Goal: Task Accomplishment & Management: Manage account settings

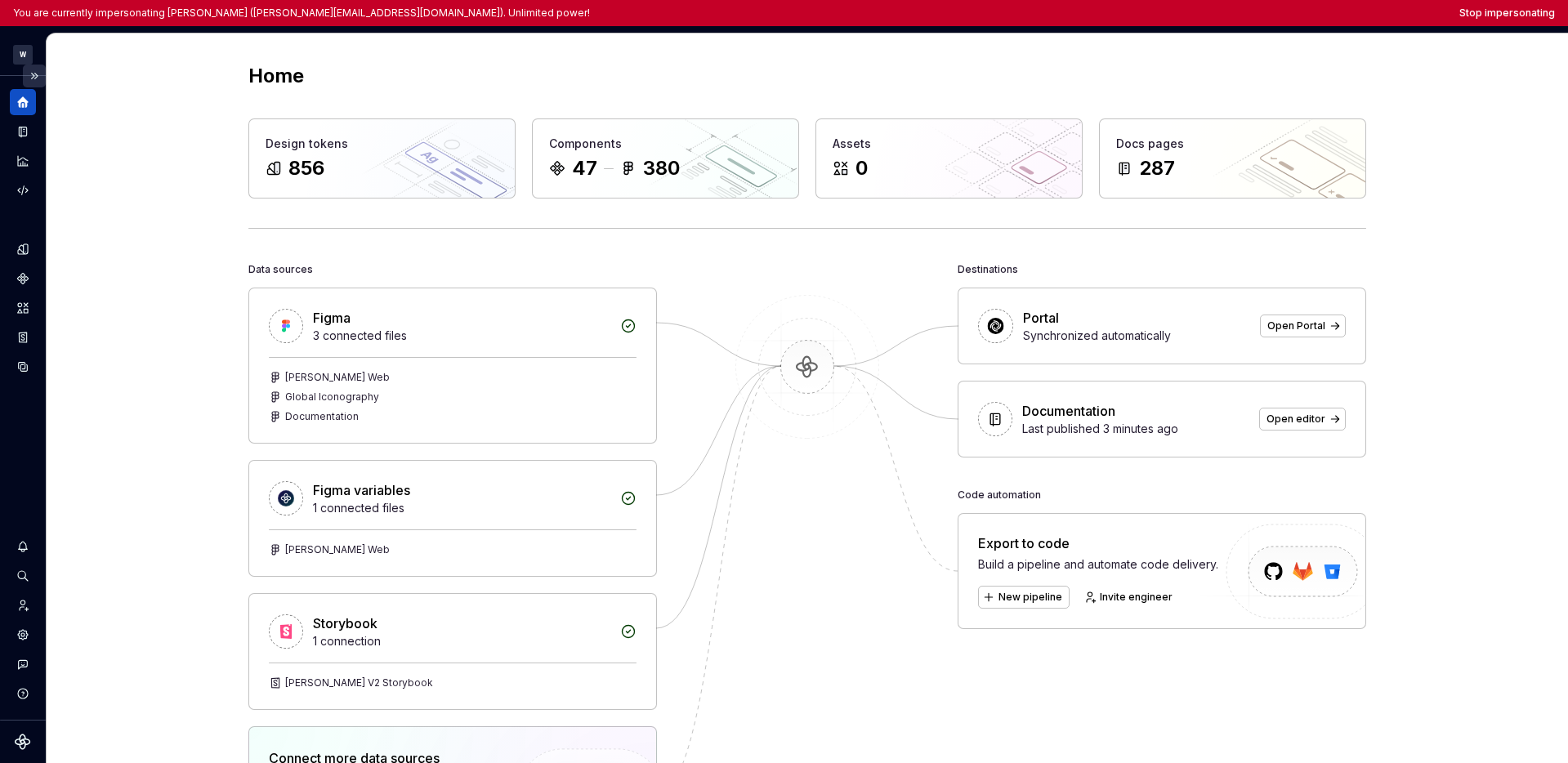
click at [42, 78] on button "Expand sidebar" at bounding box center [34, 76] width 23 height 23
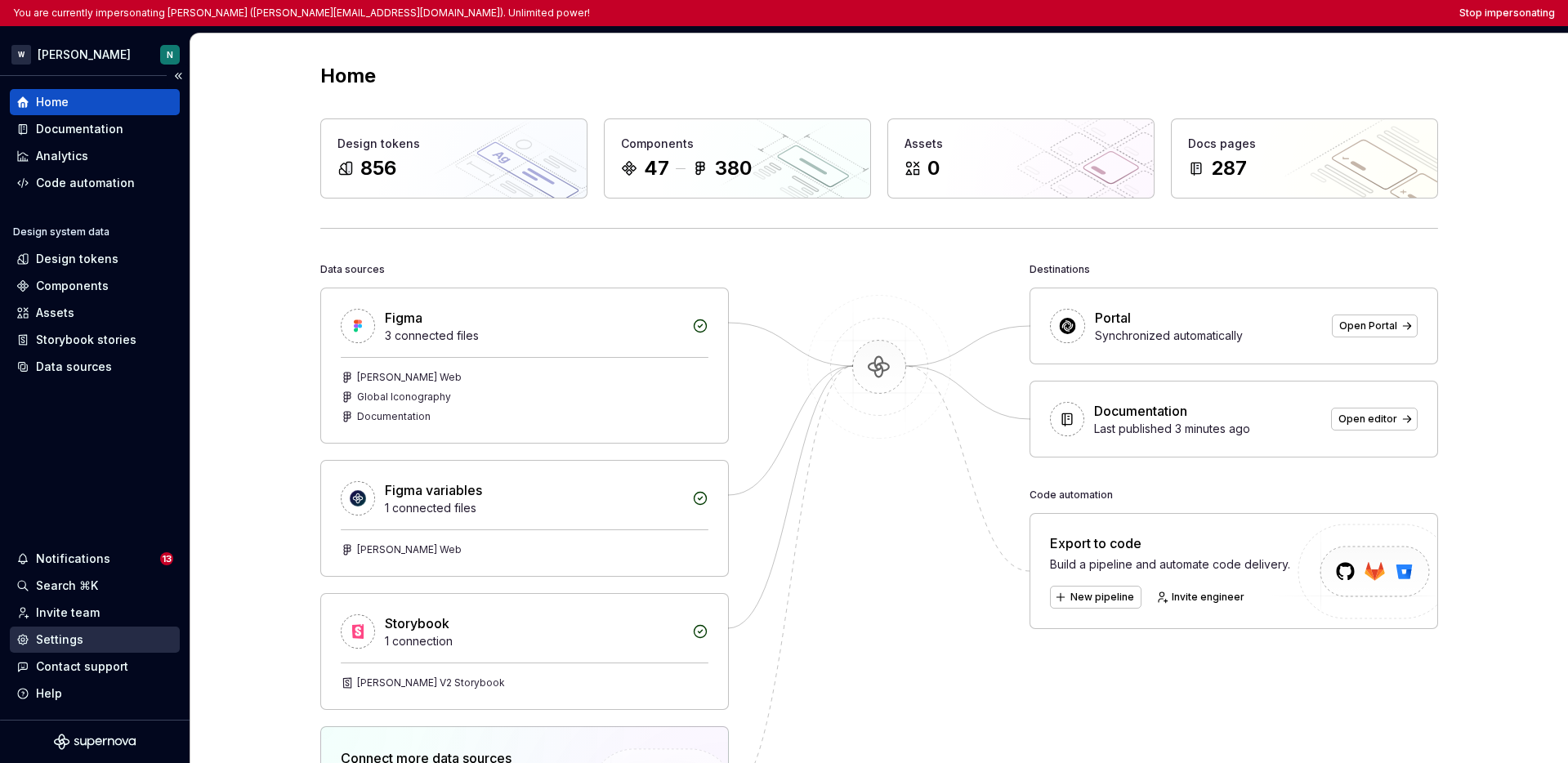
click at [78, 644] on div "Settings" at bounding box center [60, 640] width 48 height 16
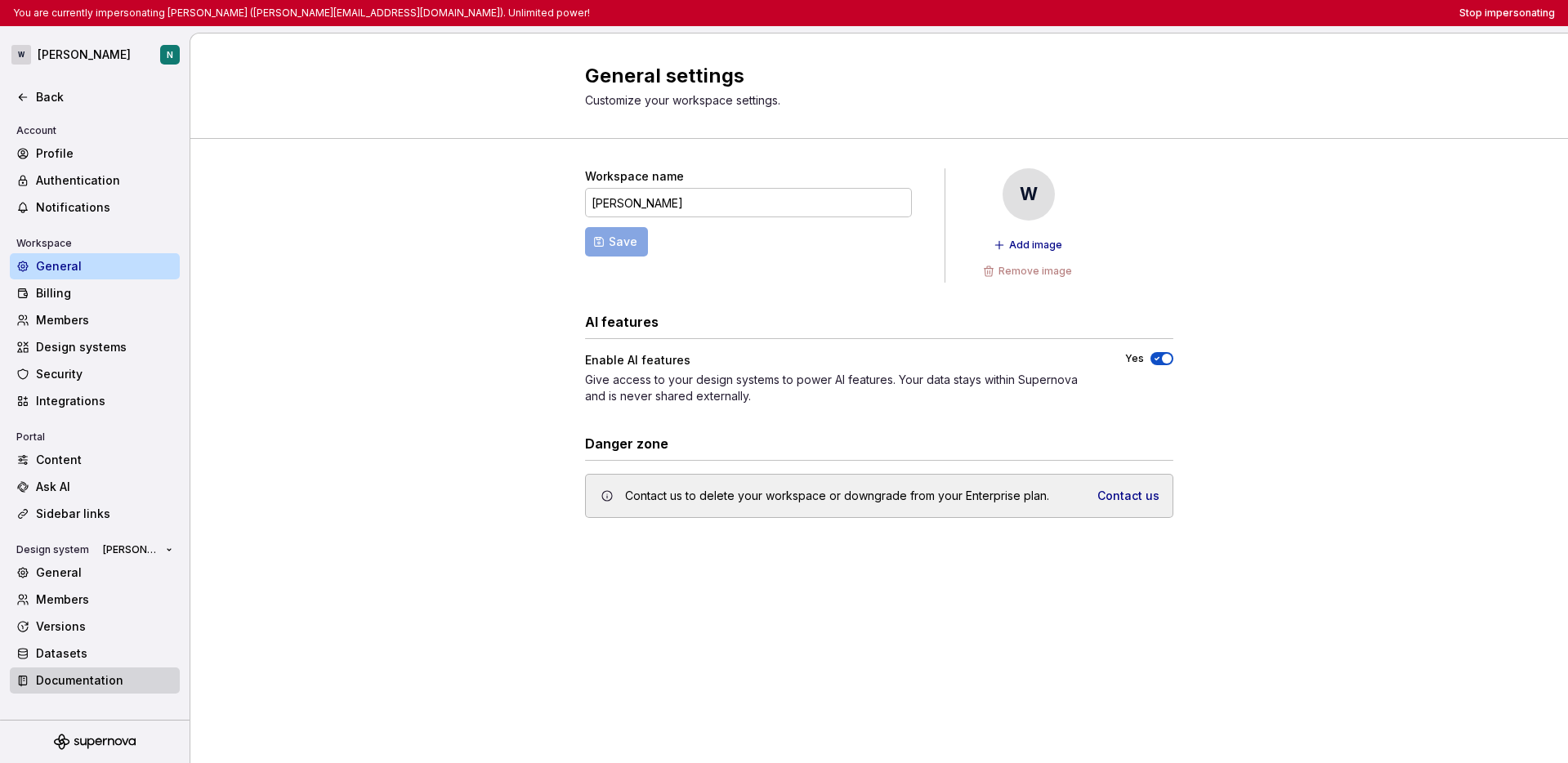
click at [86, 680] on div "Documentation" at bounding box center [104, 681] width 137 height 16
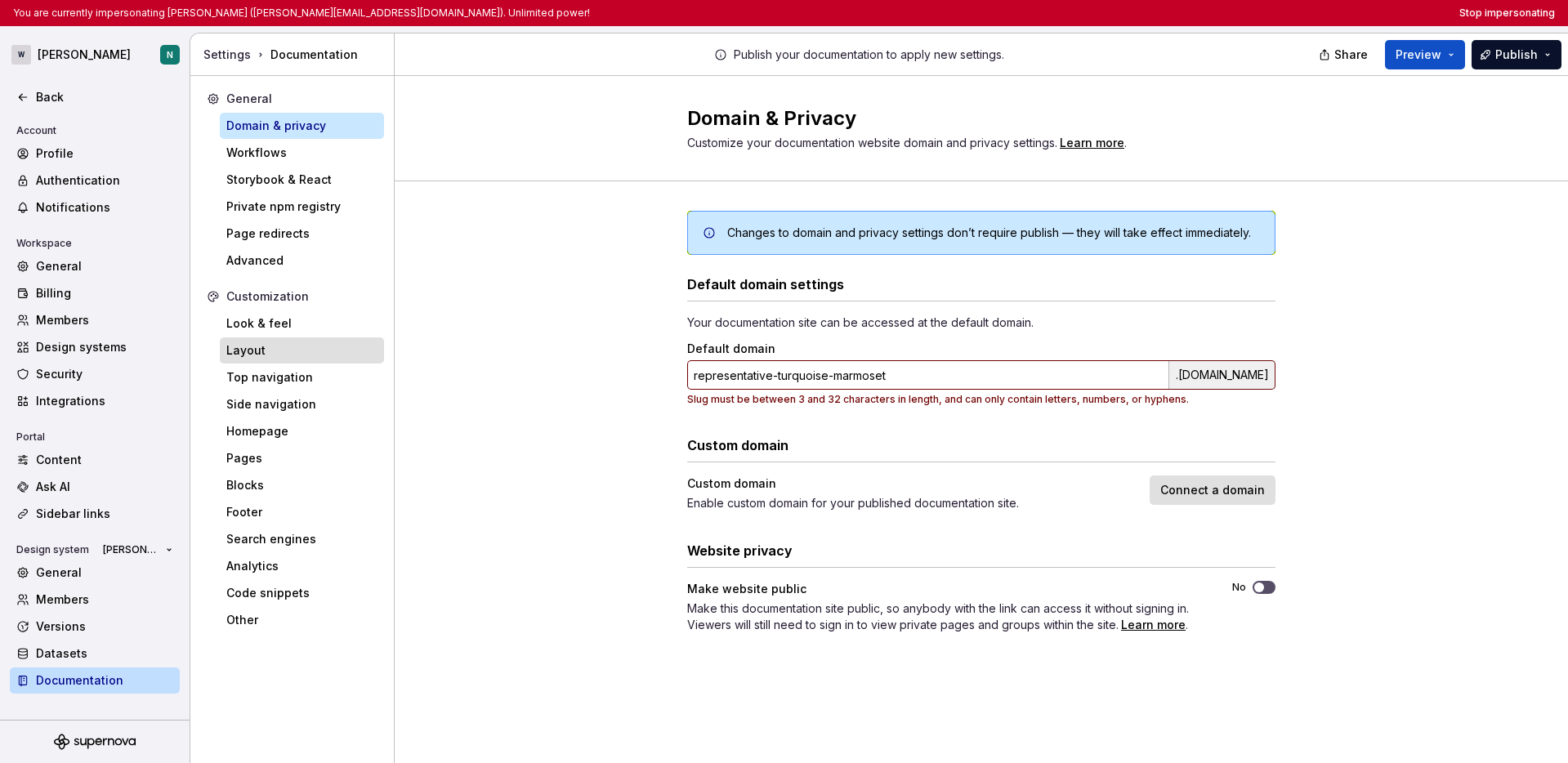
click at [296, 349] on div "Layout" at bounding box center [302, 350] width 151 height 16
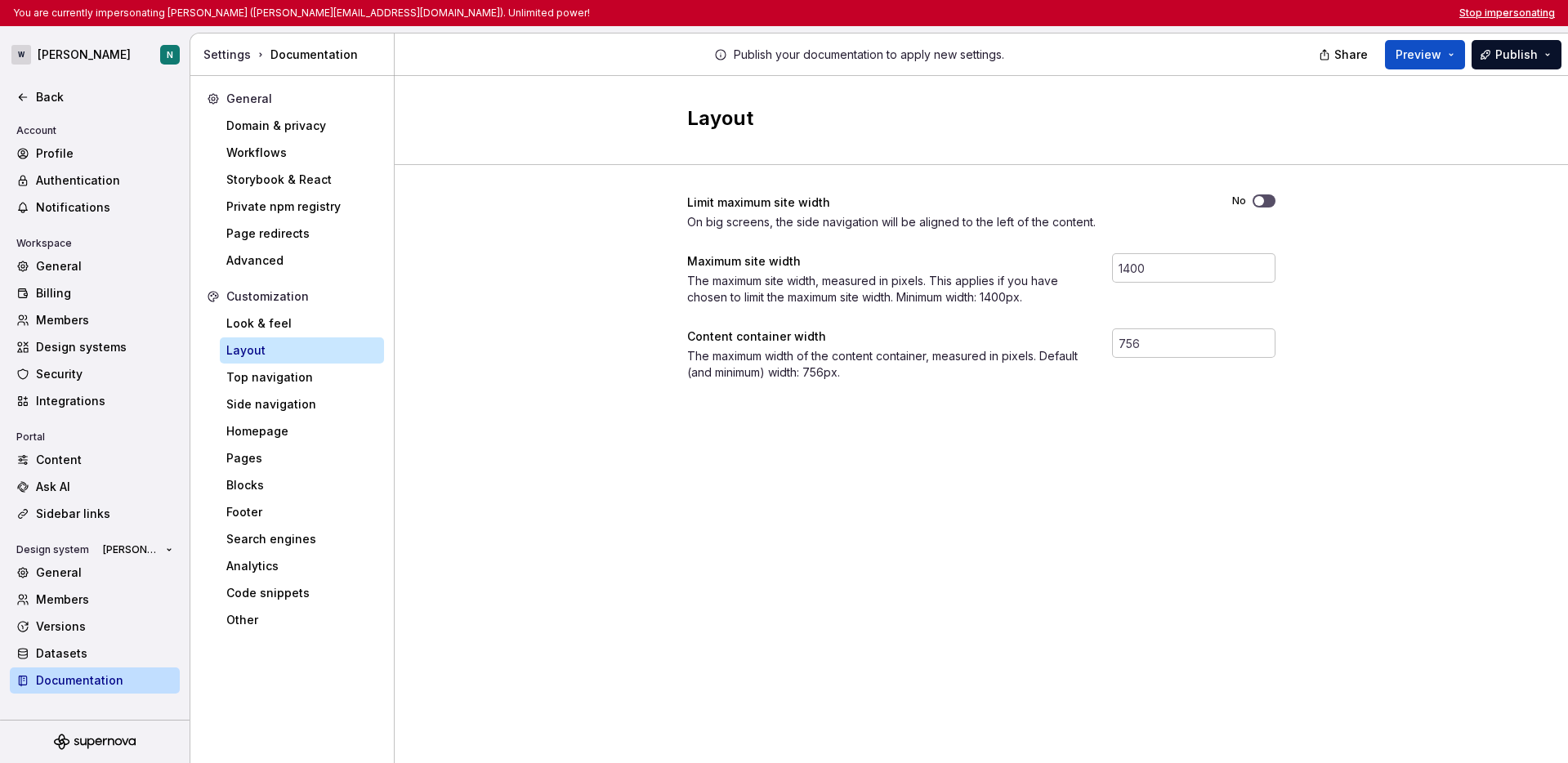
click at [1497, 12] on button "Stop impersonating" at bounding box center [1508, 13] width 96 height 13
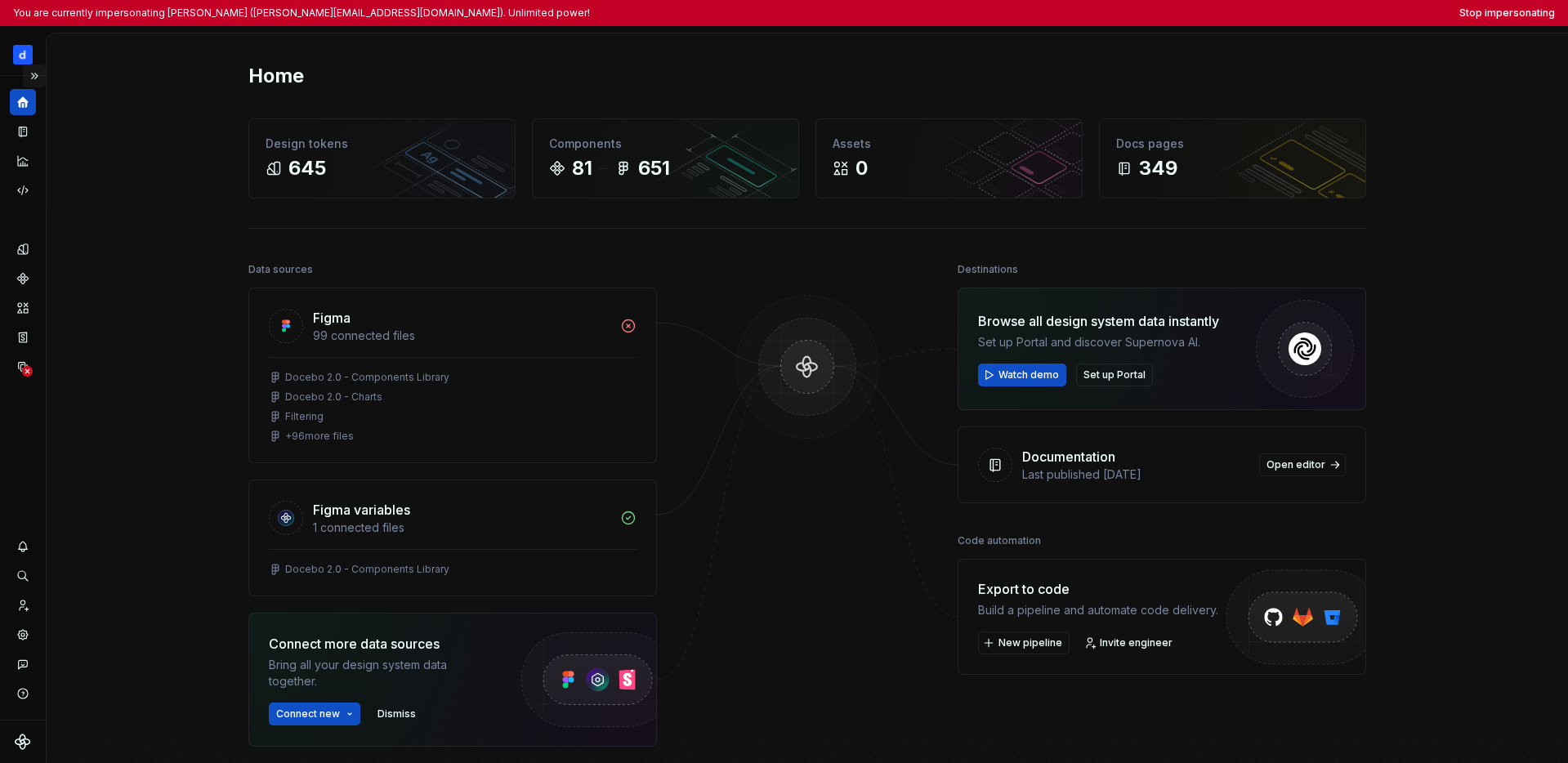
click at [34, 78] on button "Expand sidebar" at bounding box center [34, 76] width 23 height 23
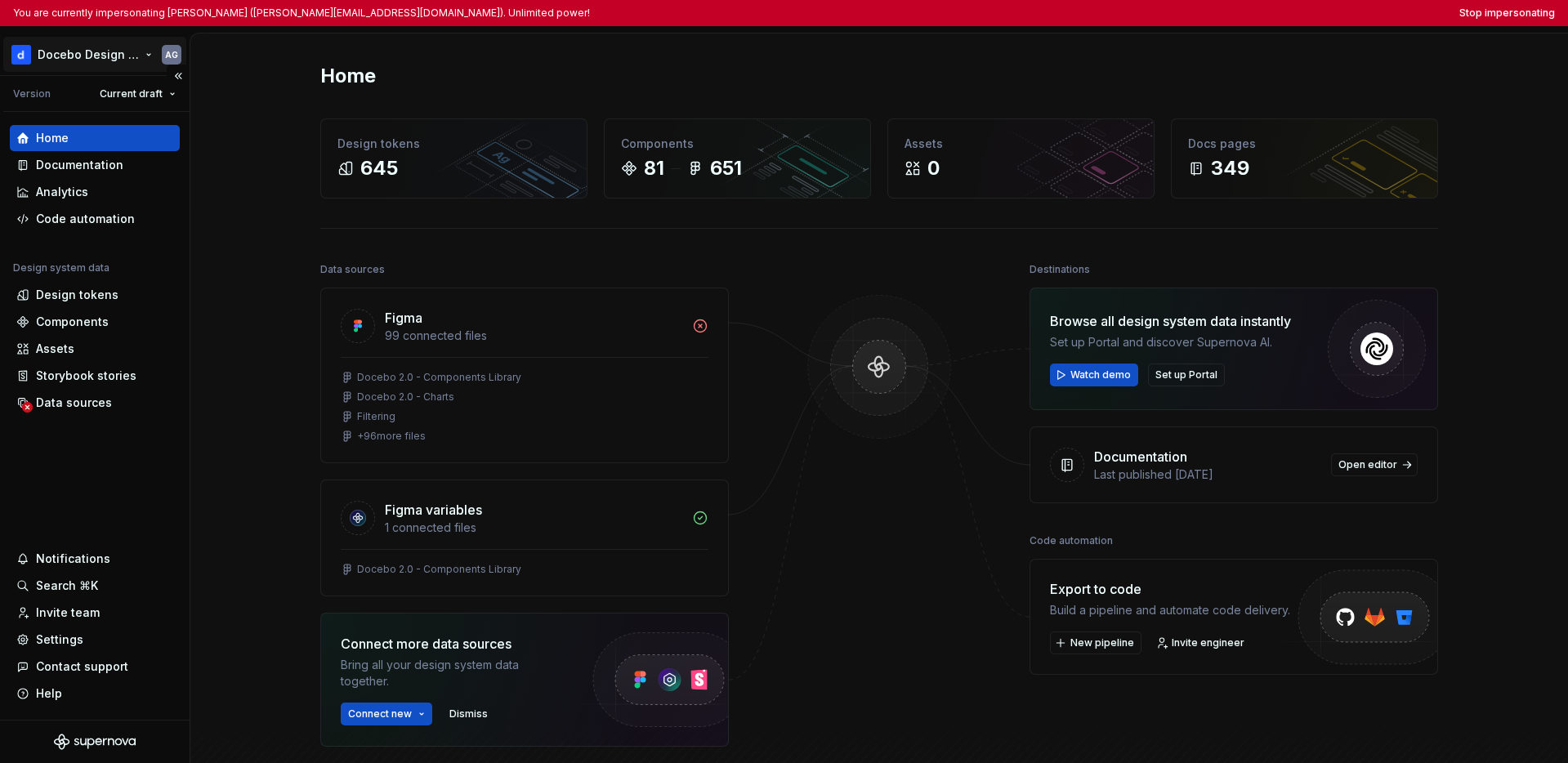
click at [59, 60] on html "You are currently impersonating Alessandro Giordano (alessandro.giordano@docebo…" at bounding box center [784, 381] width 1568 height 763
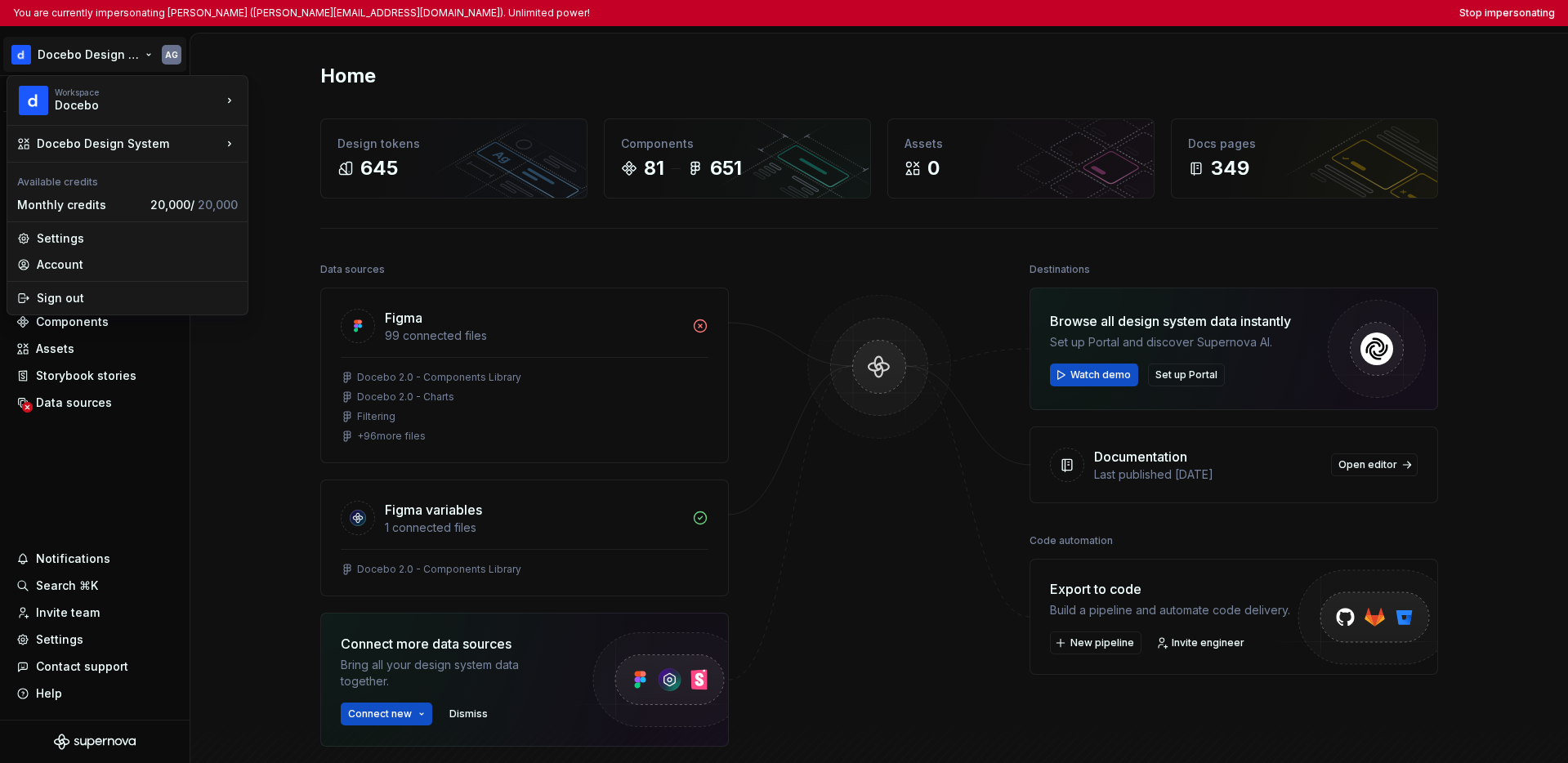
click at [92, 460] on html "You are currently impersonating Alessandro Giordano (alessandro.giordano@docebo…" at bounding box center [784, 381] width 1568 height 763
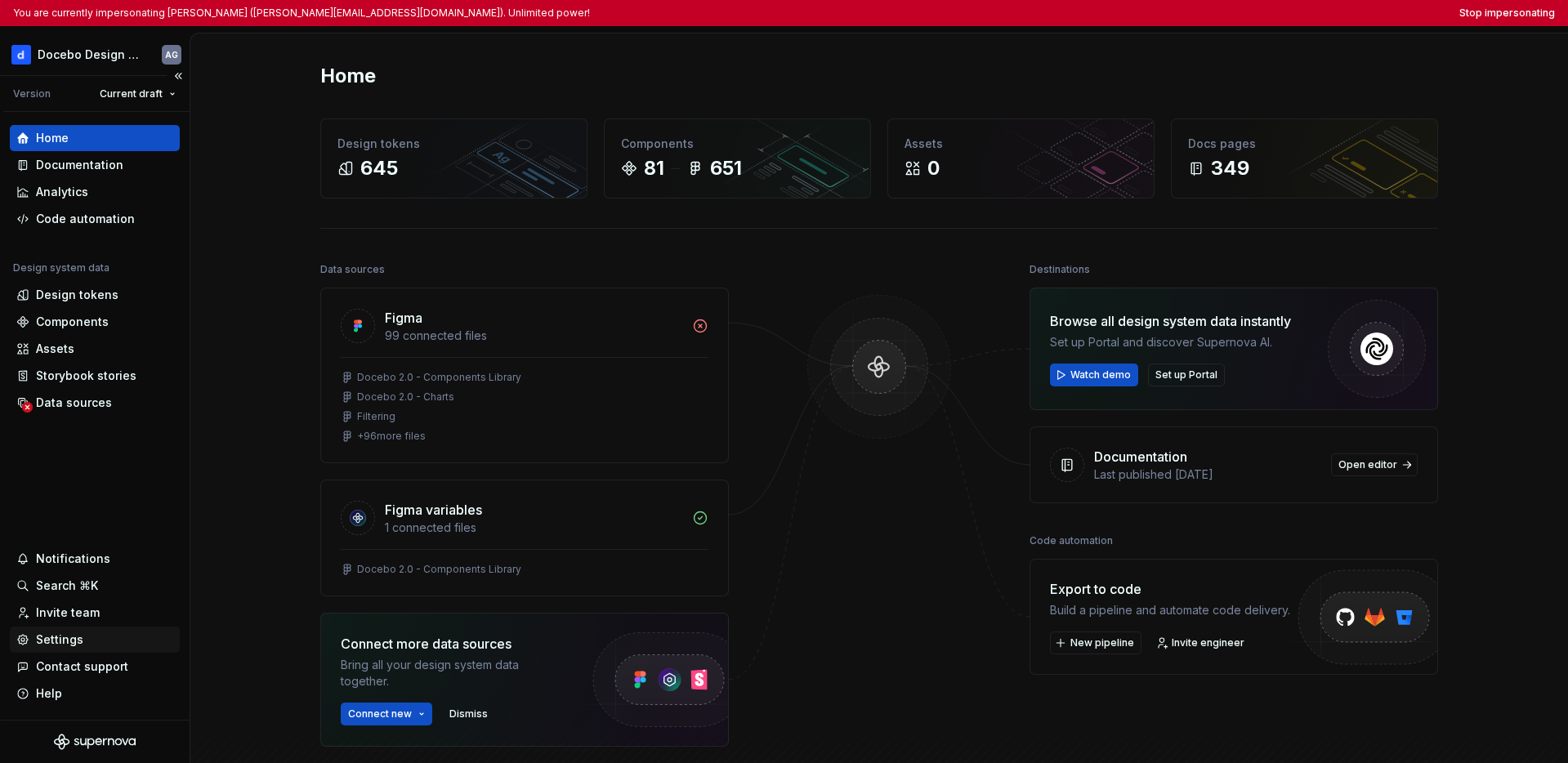
click at [64, 641] on div "Settings" at bounding box center [60, 640] width 48 height 16
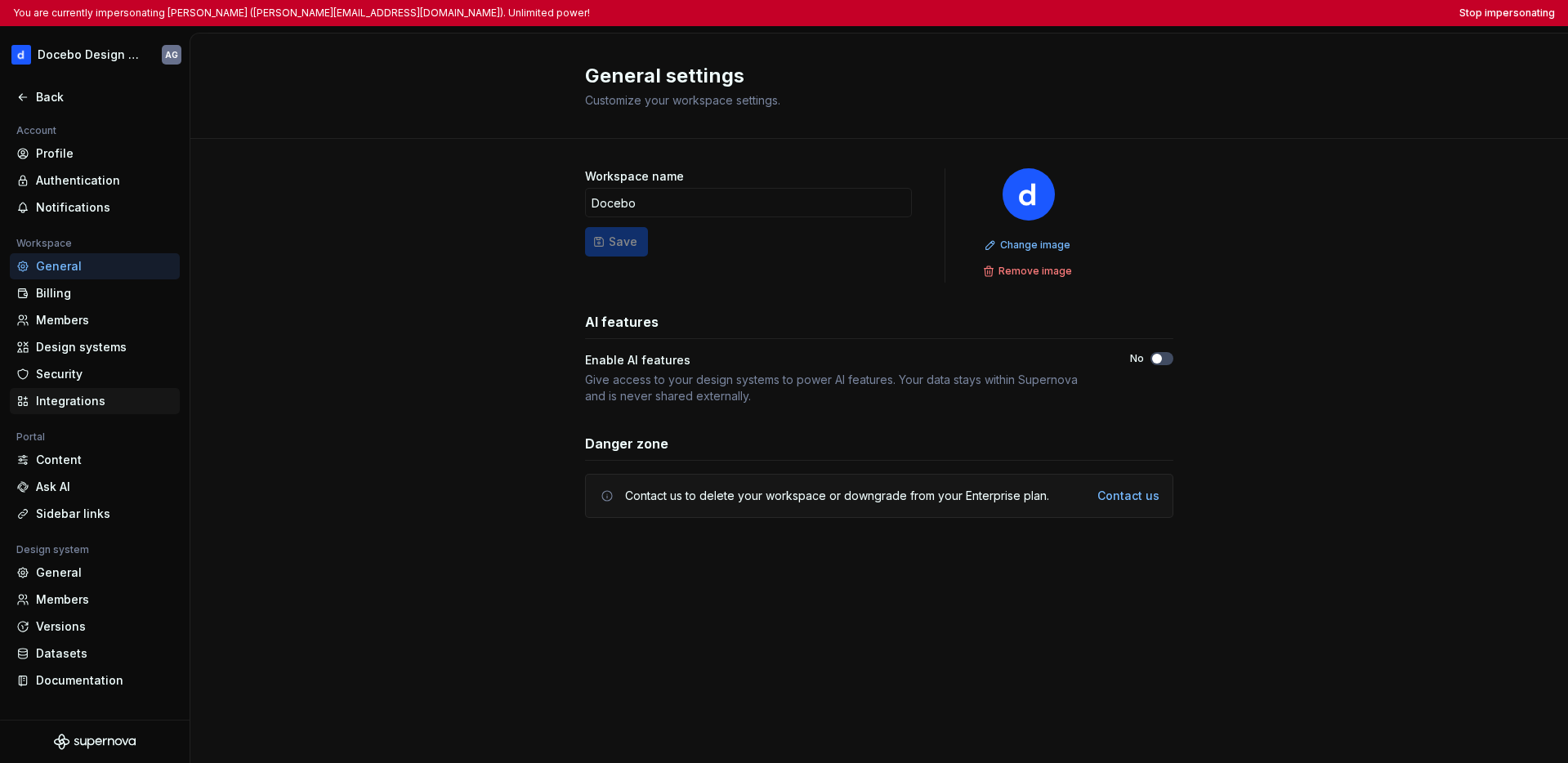
click at [82, 406] on div "Integrations" at bounding box center [104, 401] width 137 height 16
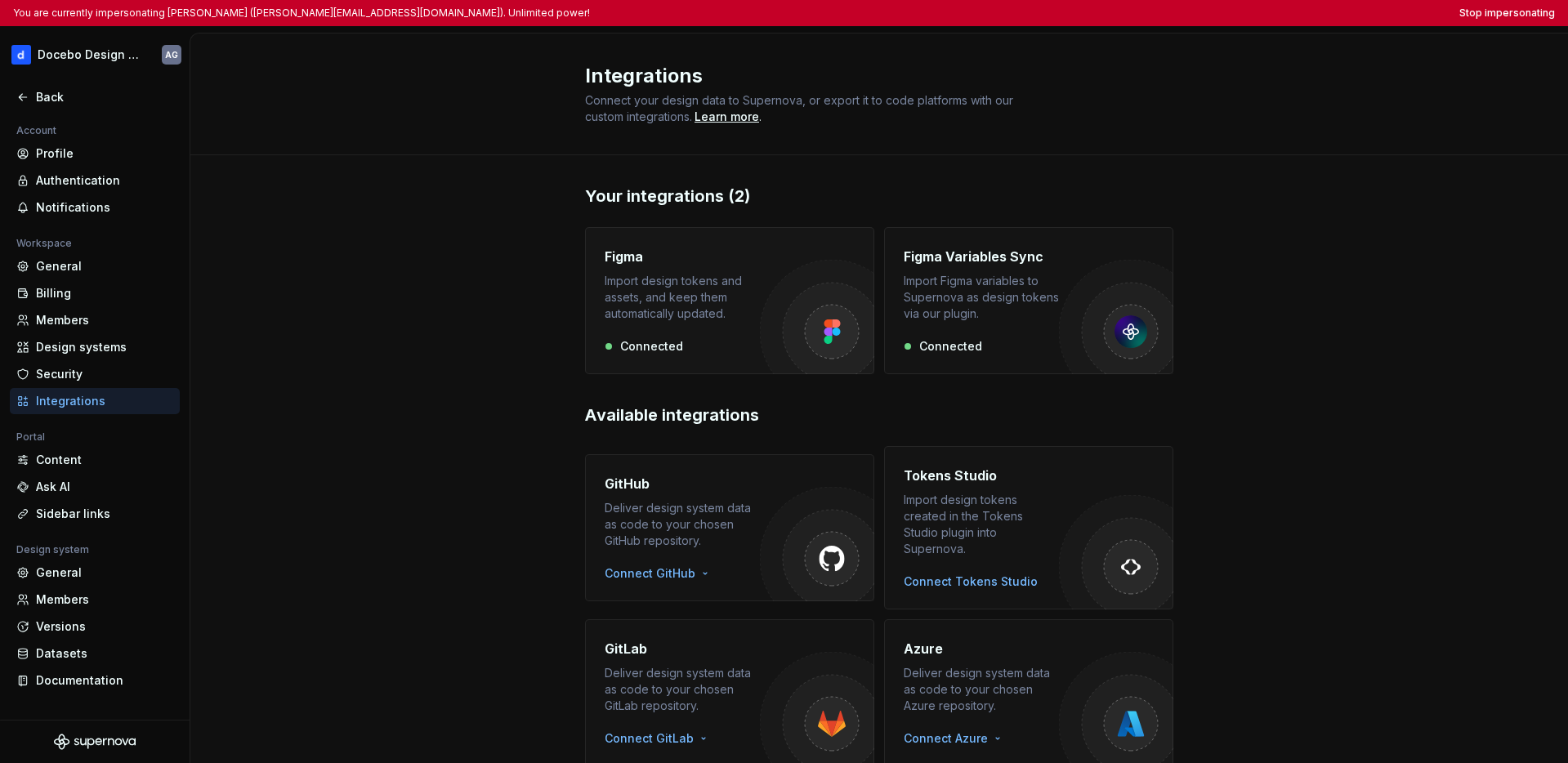
click at [659, 342] on div "Connected" at bounding box center [683, 346] width 155 height 16
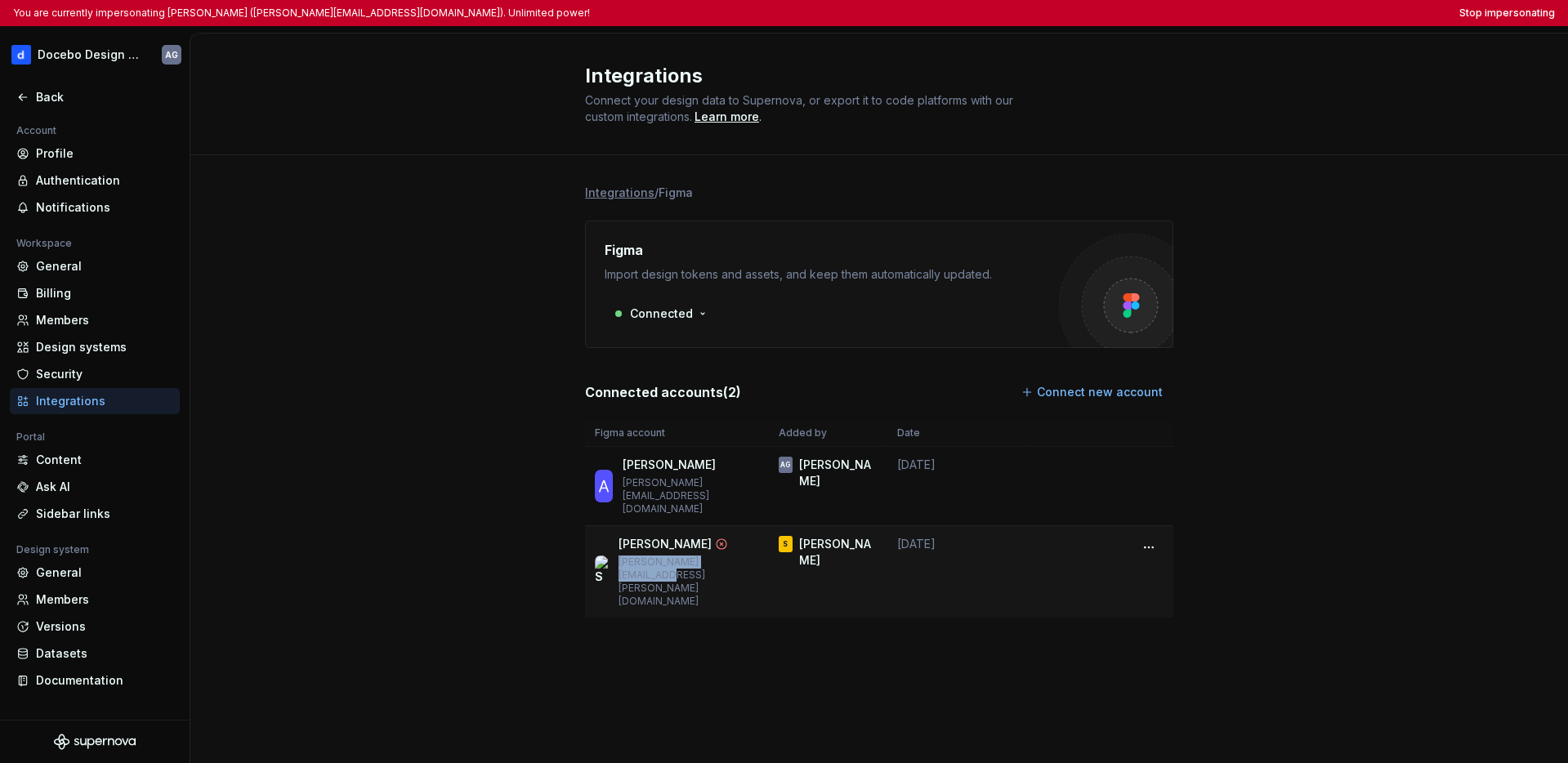
drag, startPoint x: 661, startPoint y: 562, endPoint x: 637, endPoint y: 548, distance: 27.8
click at [637, 555] on p "sara.etminan@docebo.com" at bounding box center [688, 581] width 141 height 53
copy p "sara.etminan@docebo.com"
click at [732, 594] on div "Integrations / Figma Figma Import design tokens and assets, and keep them autom…" at bounding box center [879, 417] width 589 height 525
drag, startPoint x: 650, startPoint y: 562, endPoint x: 636, endPoint y: 550, distance: 18.4
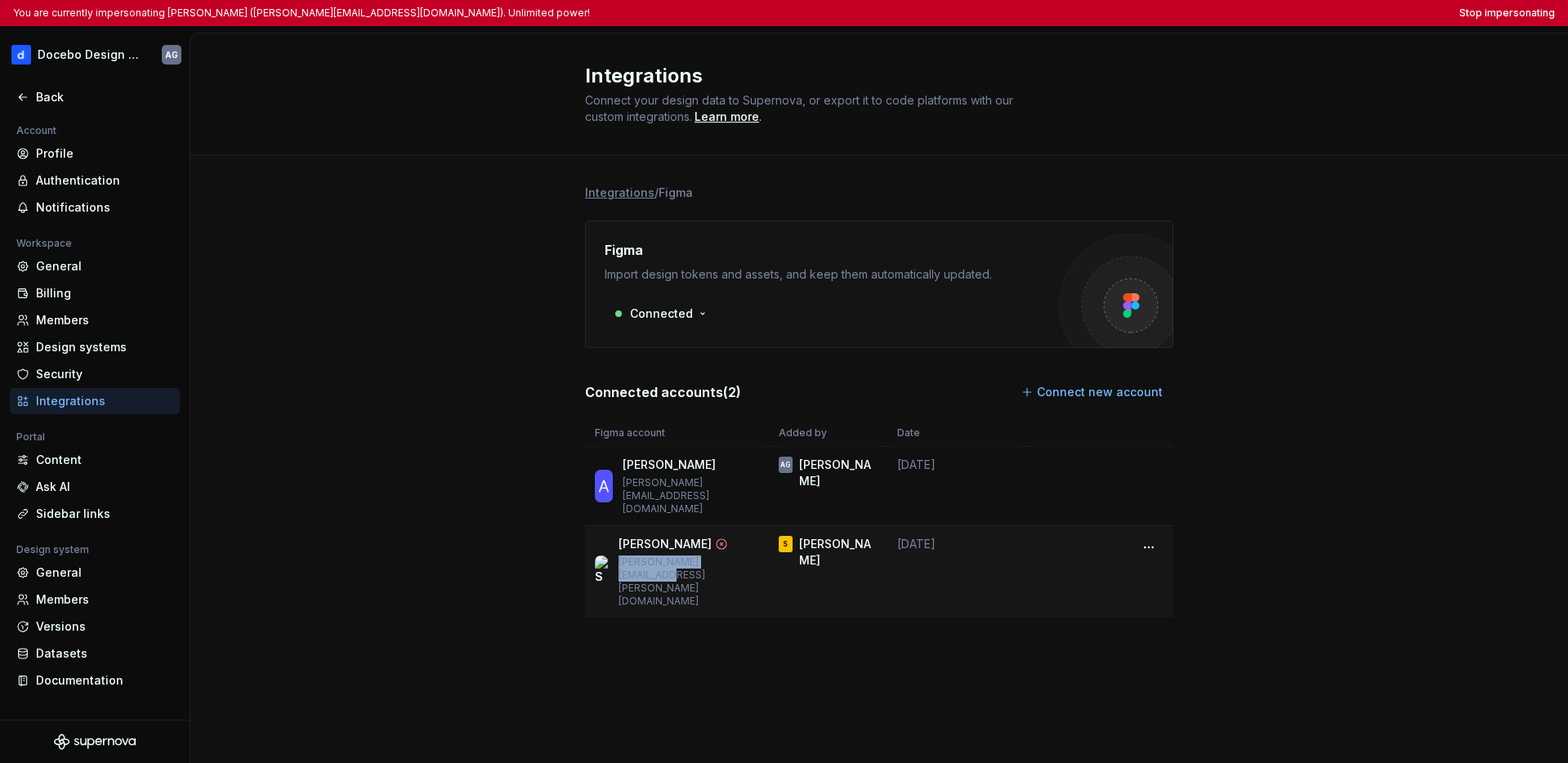
click at [636, 555] on p "sara.etminan@docebo.com" at bounding box center [688, 581] width 141 height 53
copy p "sara.etminan@docebo.com"
click at [947, 9] on button "Stop impersonating" at bounding box center [1508, 13] width 96 height 13
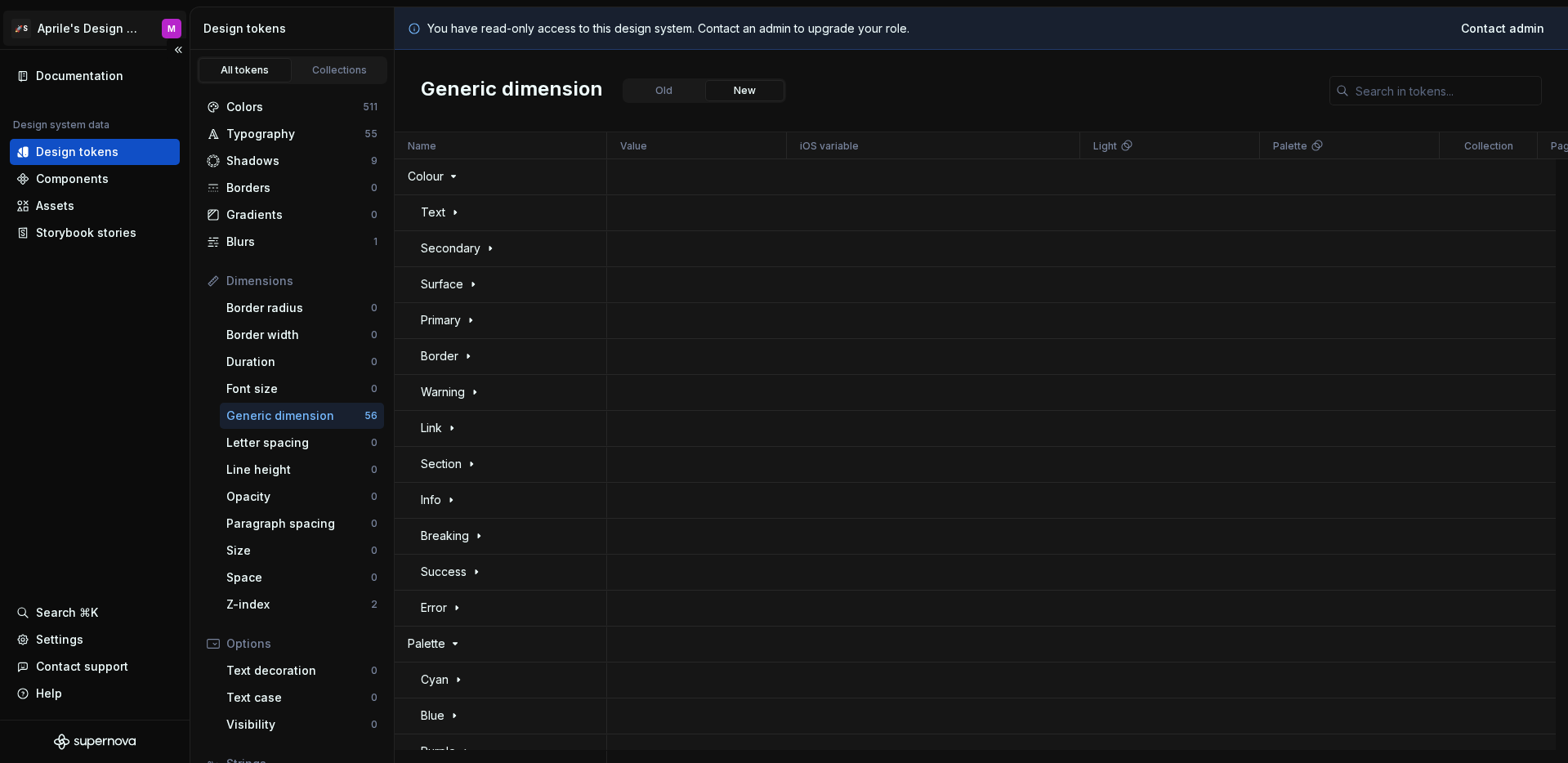
click at [106, 33] on html "🚀S Aprile's Design System M Documentation Design system data Design tokens Comp…" at bounding box center [784, 381] width 1568 height 763
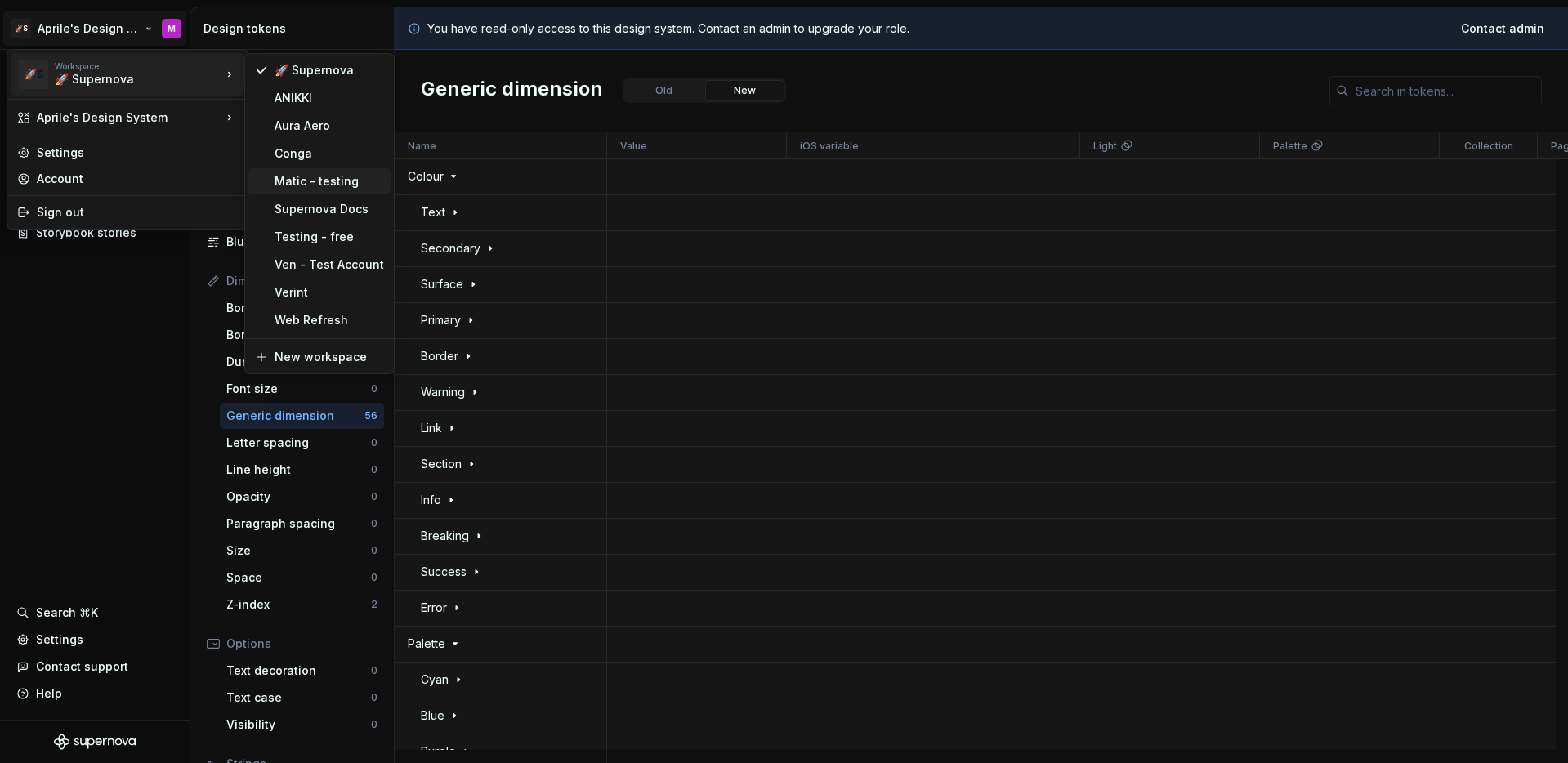
click at [308, 192] on div "Matic - testing" at bounding box center [319, 181] width 143 height 26
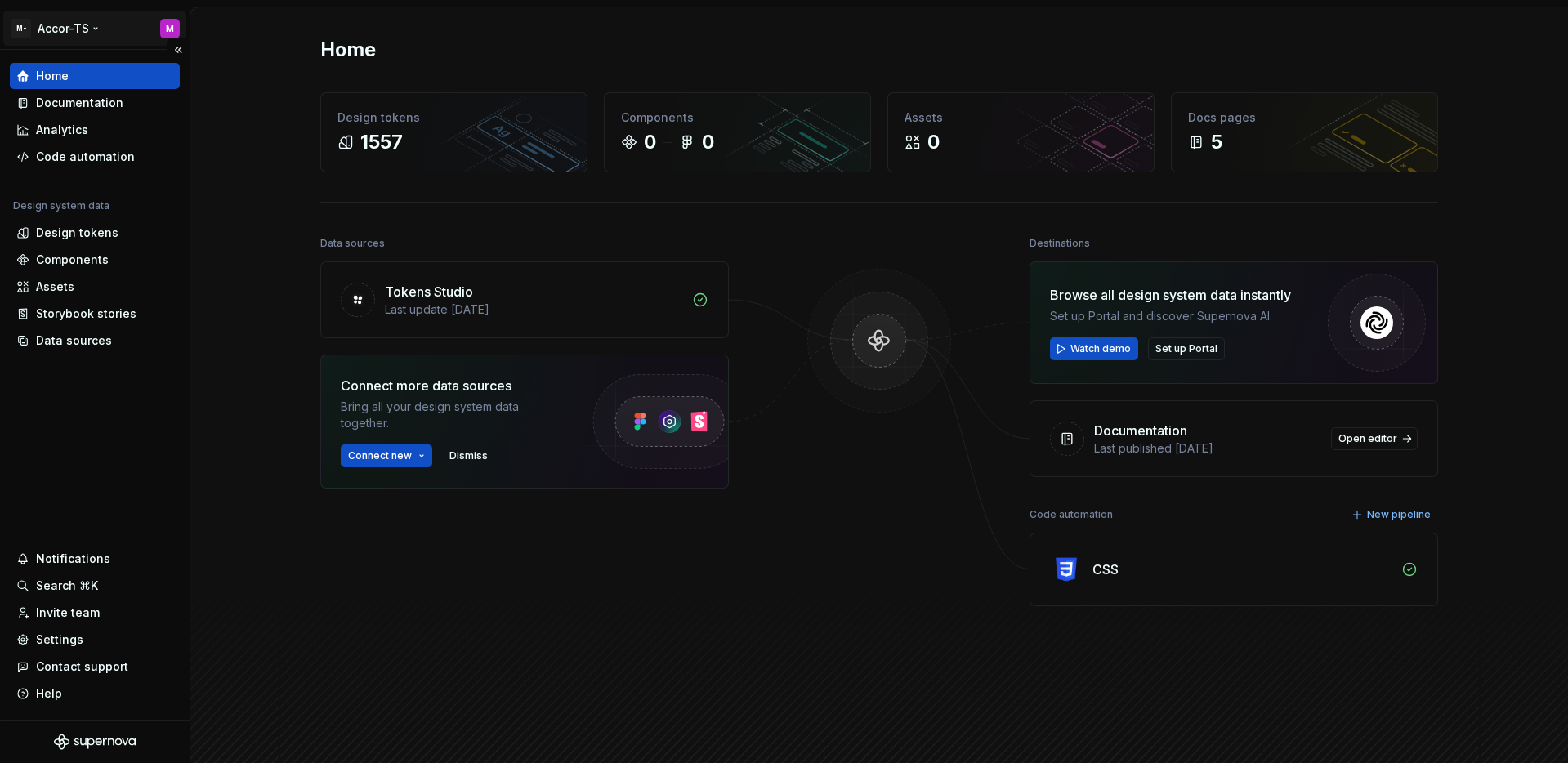
click at [82, 19] on html "M- Accor-TS M Home Documentation Analytics Code automation Design system data D…" at bounding box center [784, 381] width 1568 height 763
click at [103, 398] on html "M- Accor-TS M Home Documentation Analytics Code automation Design system data D…" at bounding box center [784, 381] width 1568 height 763
click at [65, 630] on div "Settings" at bounding box center [95, 640] width 170 height 26
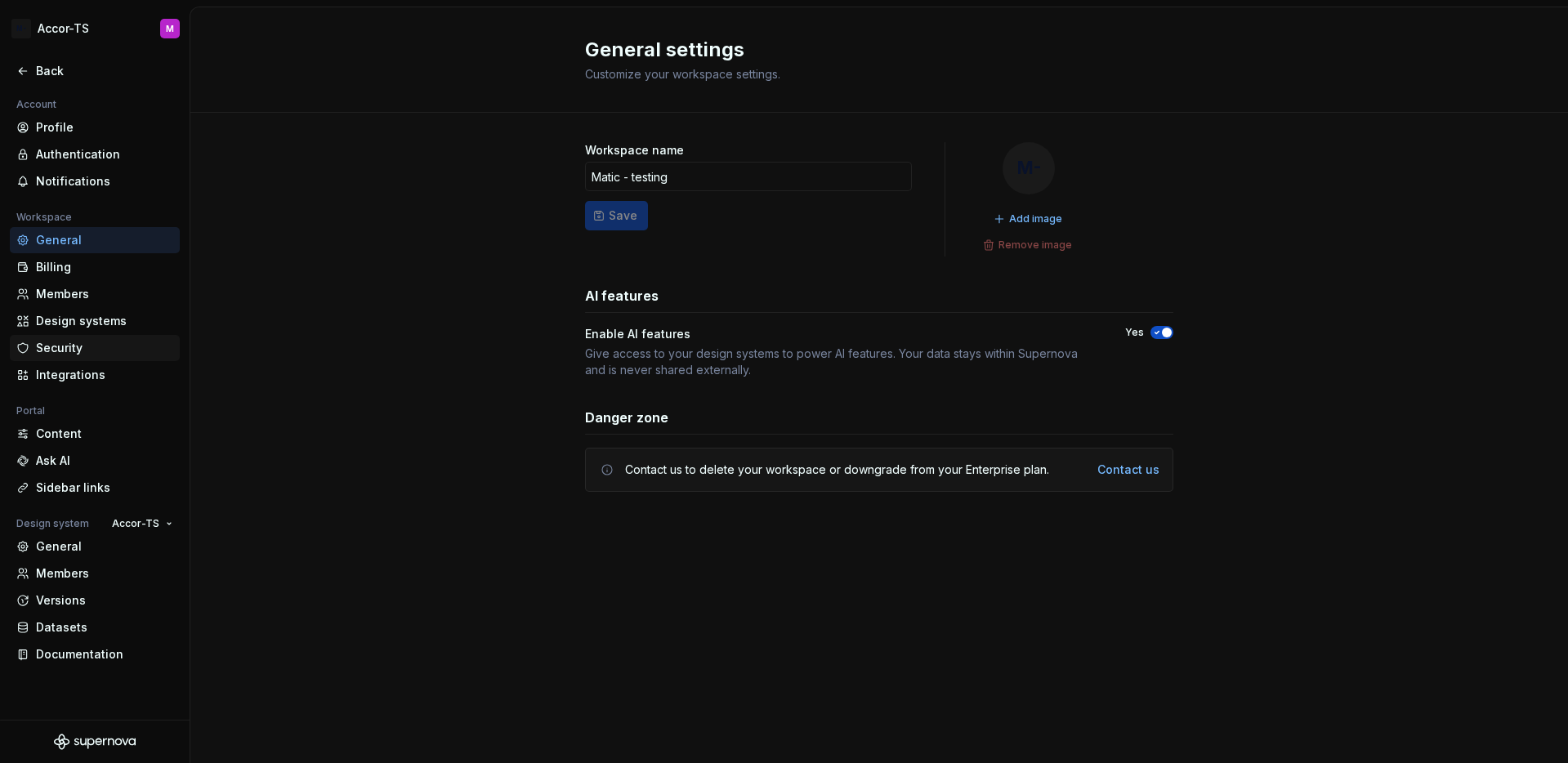
click at [92, 358] on div "Security" at bounding box center [95, 348] width 170 height 26
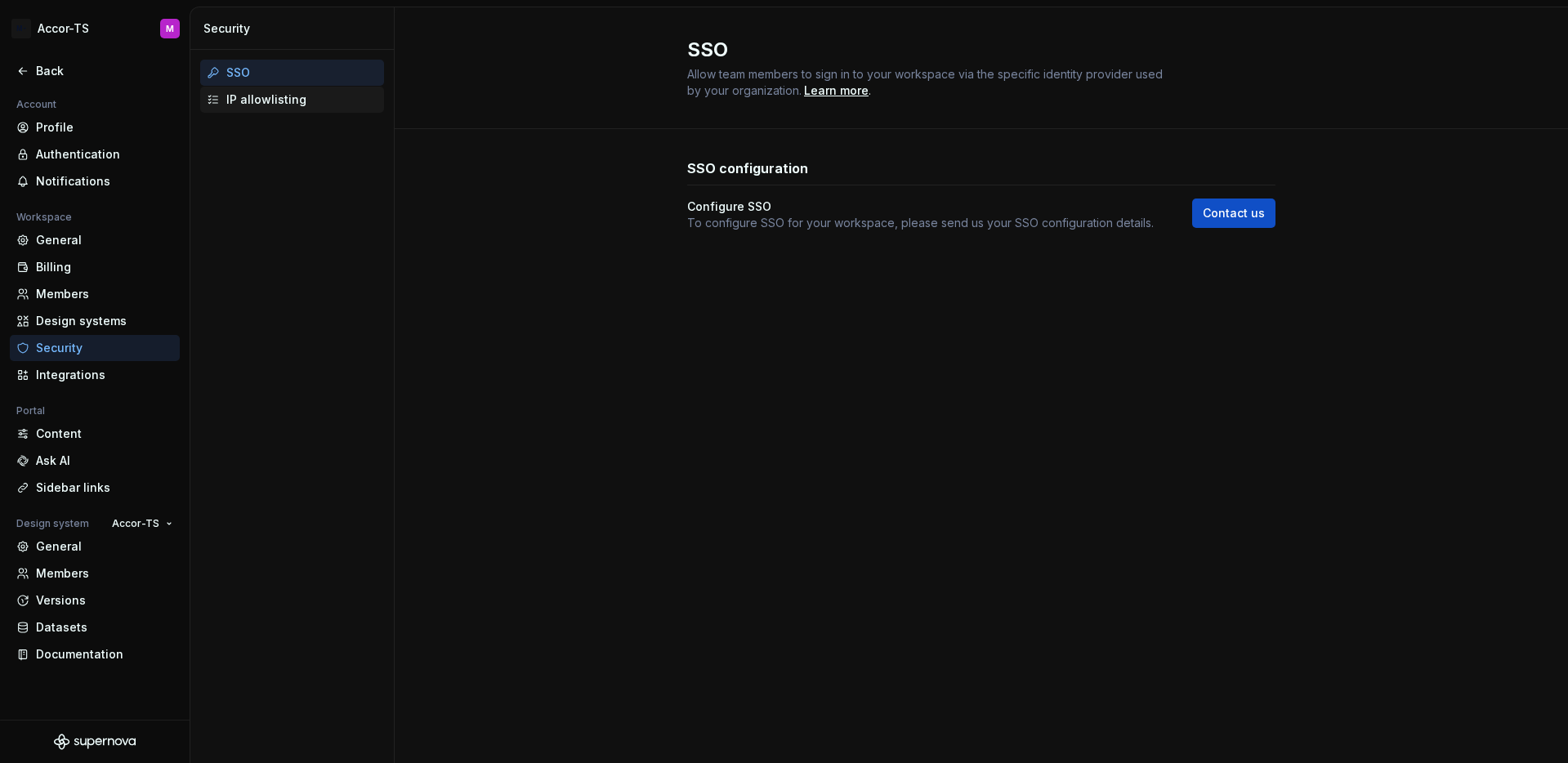
click at [299, 96] on div "IP allowlisting" at bounding box center [302, 100] width 151 height 16
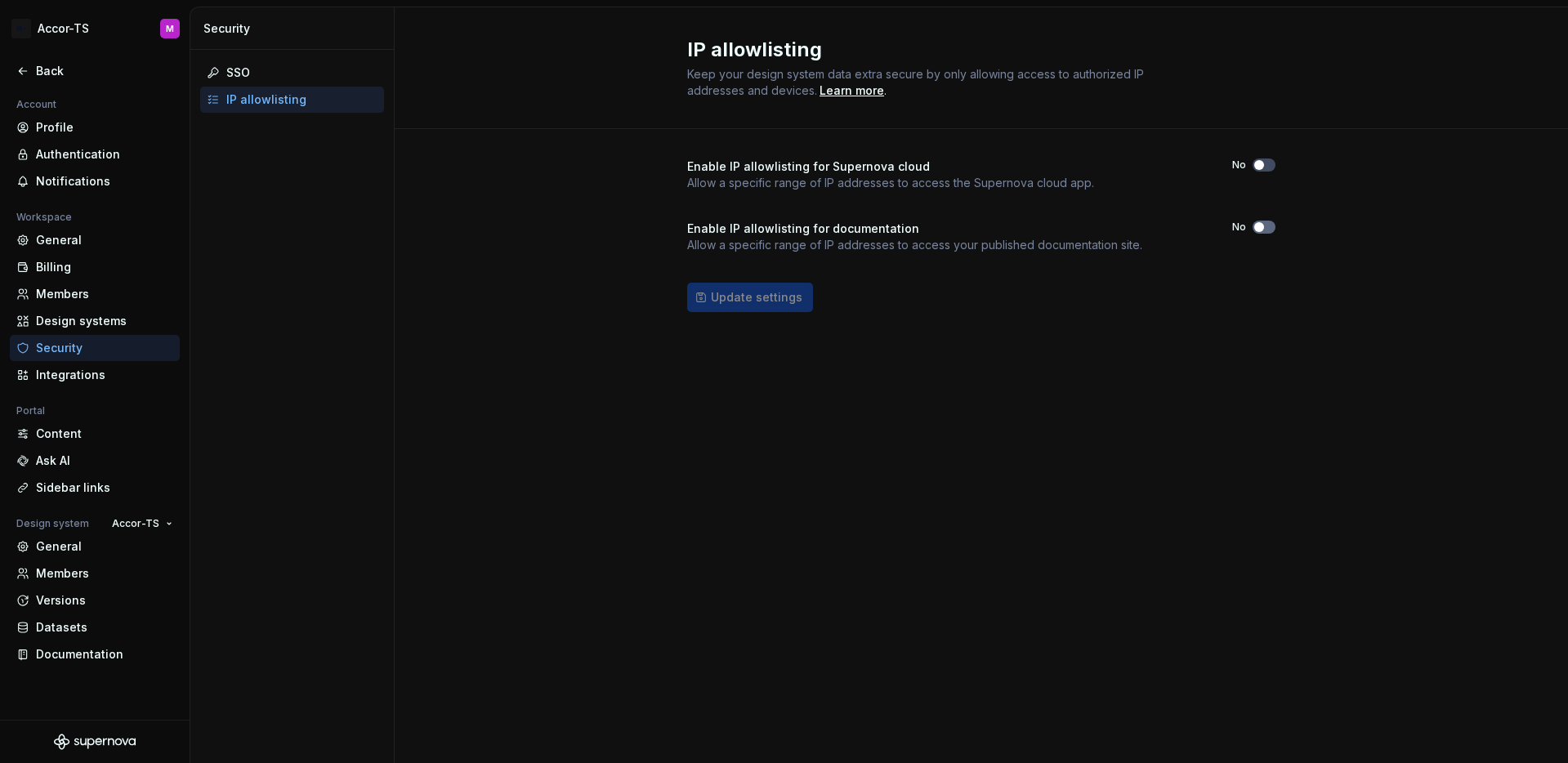
click at [1256, 226] on span "button" at bounding box center [1259, 227] width 10 height 10
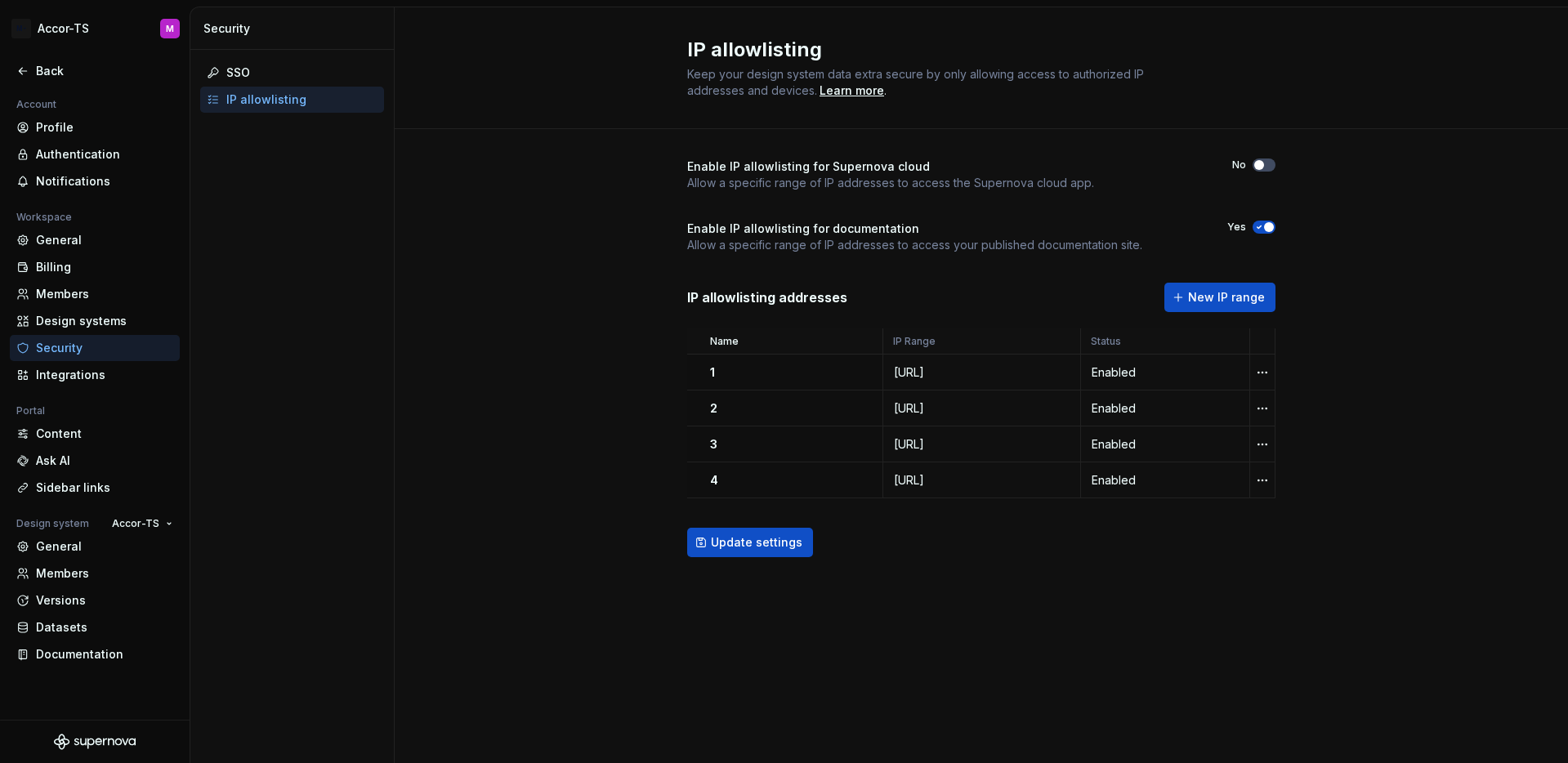
click at [1354, 325] on div "Enable IP allowlisting for Supernova cloud Allow a specific range of IP address…" at bounding box center [981, 374] width 1174 height 490
click at [735, 541] on span "Update settings" at bounding box center [757, 542] width 92 height 16
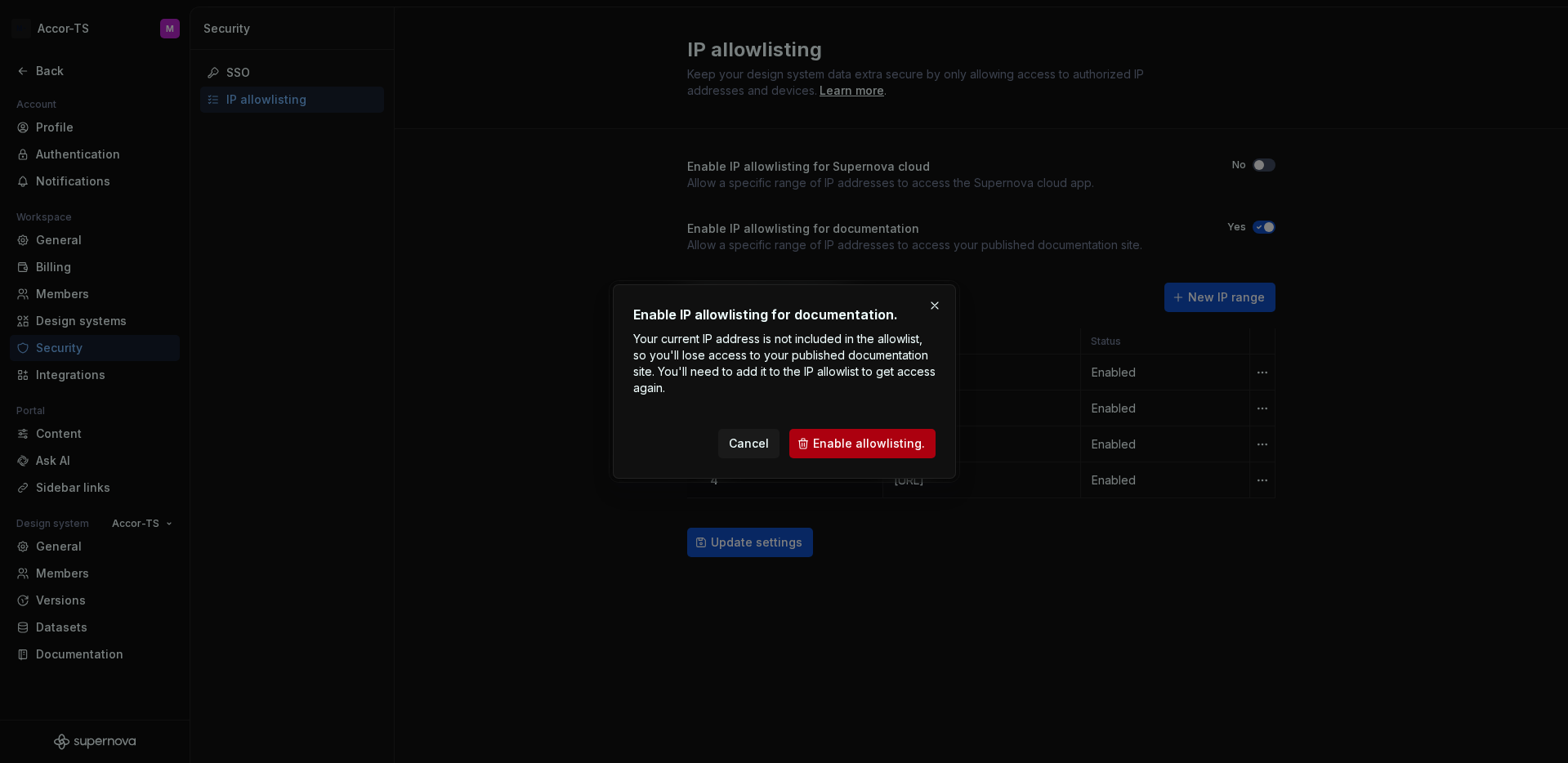
click at [845, 444] on span "Enable allowlisting." at bounding box center [868, 443] width 112 height 16
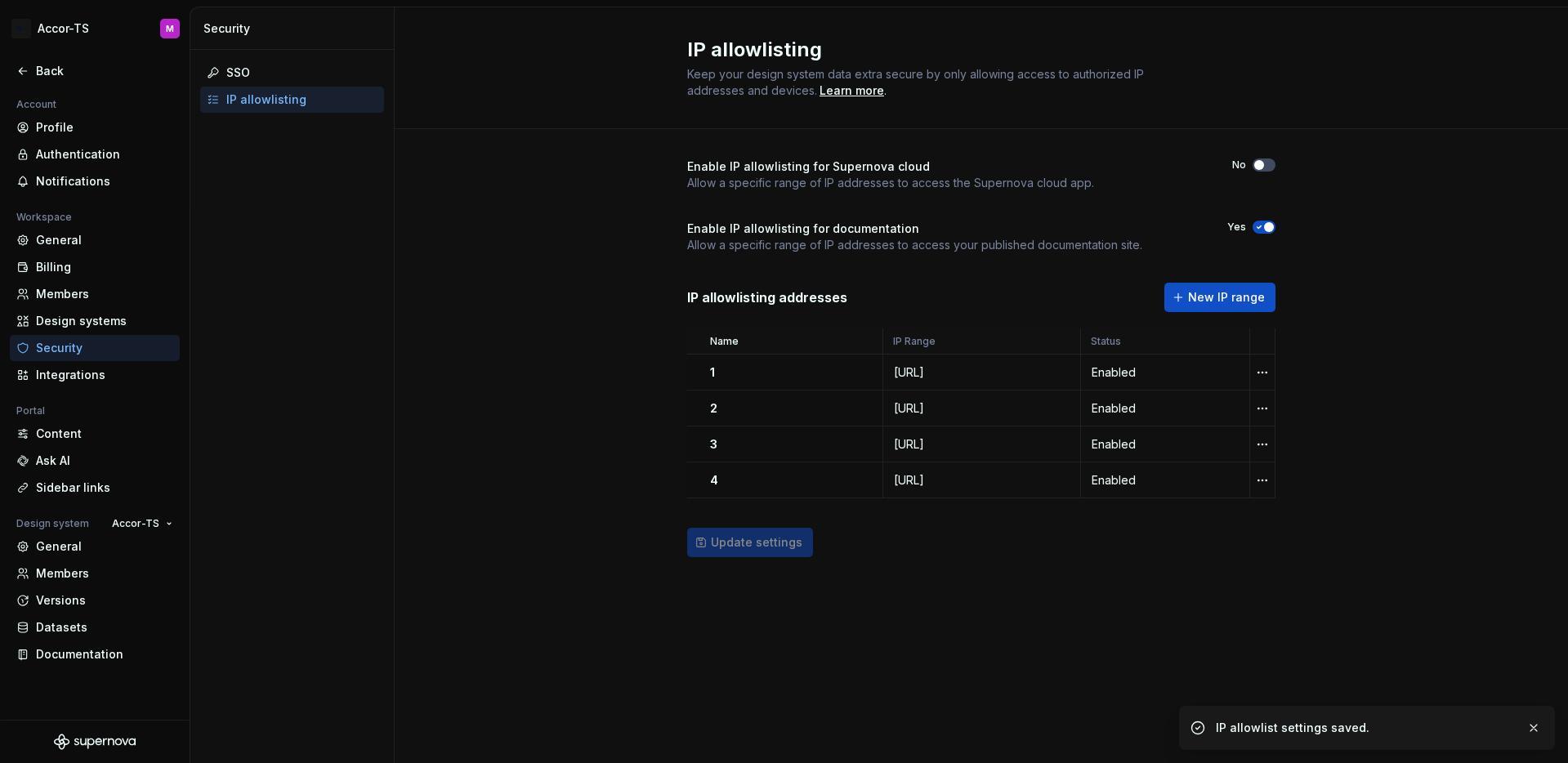
click at [935, 578] on div "Enable IP allowlisting for Supernova cloud Allow a specific range of IP address…" at bounding box center [981, 374] width 589 height 490
click at [766, 544] on div "Update settings" at bounding box center [981, 542] width 589 height 30
click at [1221, 298] on span "New IP range" at bounding box center [1226, 297] width 77 height 16
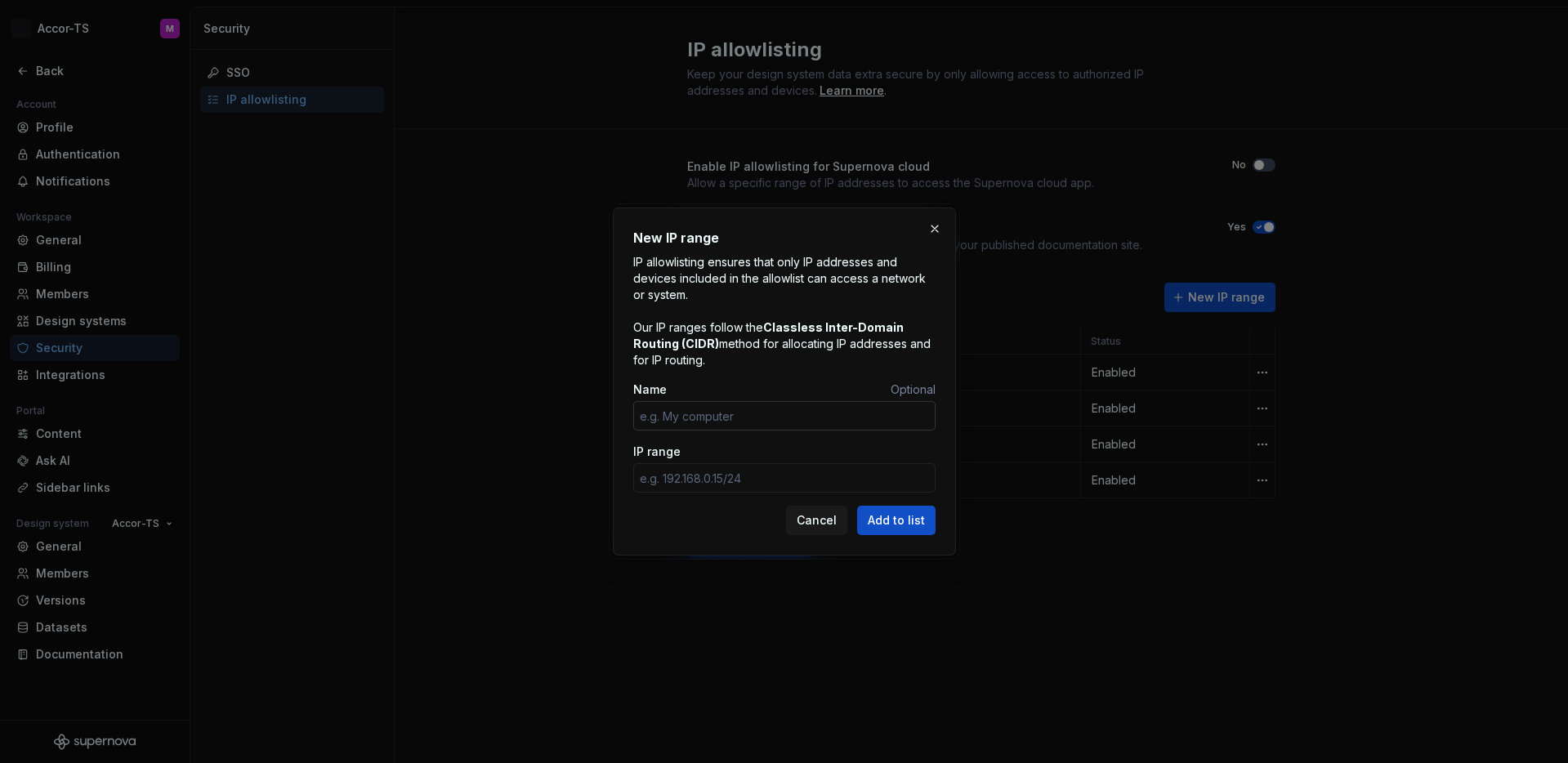
click at [820, 418] on input "Name" at bounding box center [785, 415] width 302 height 30
type input "test"
click at [877, 474] on input "IP range" at bounding box center [785, 478] width 302 height 30
type input "11.222.333"
click at [877, 512] on span "Add to list" at bounding box center [897, 520] width 57 height 16
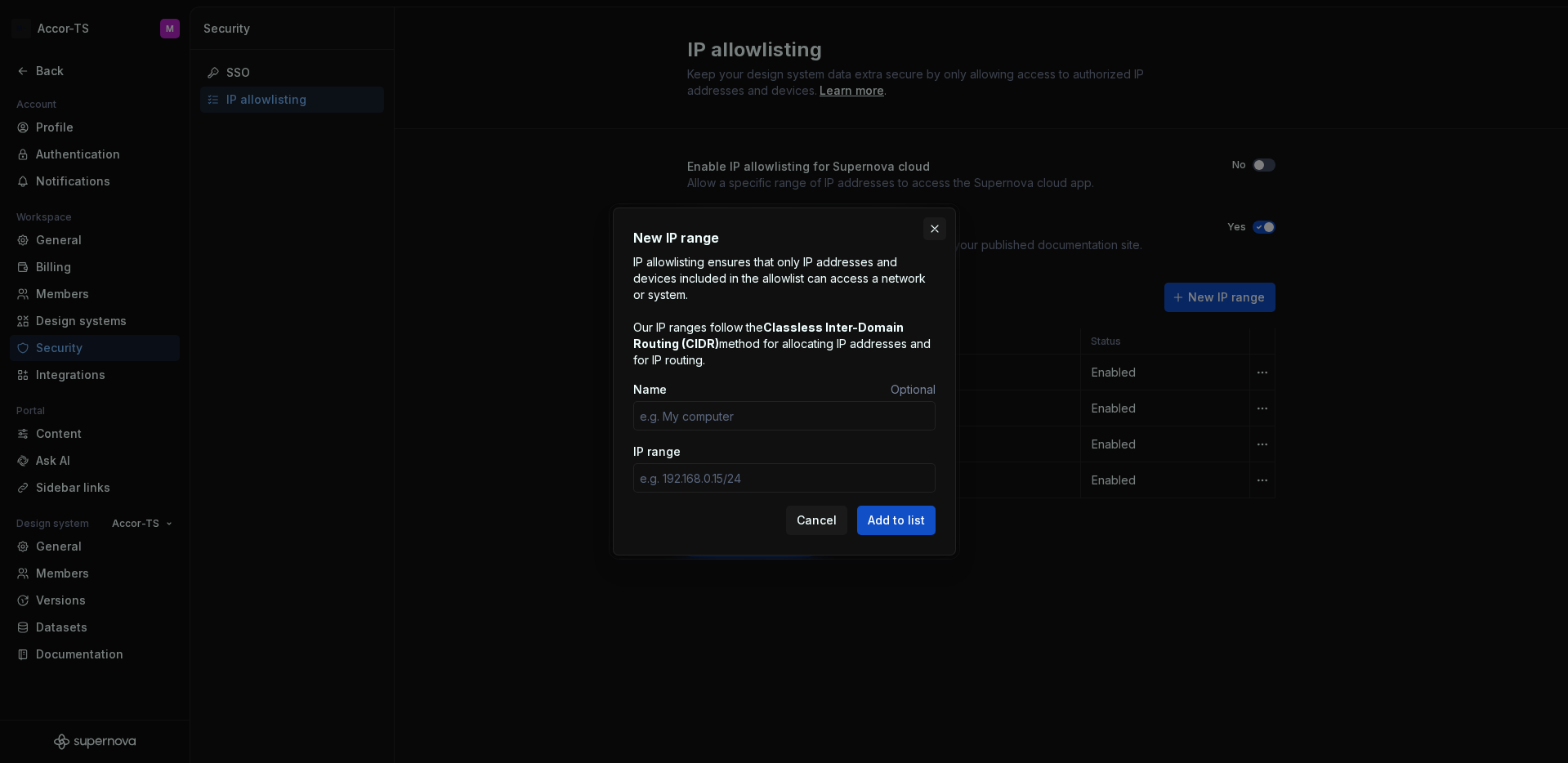
click at [940, 225] on button "button" at bounding box center [935, 229] width 23 height 23
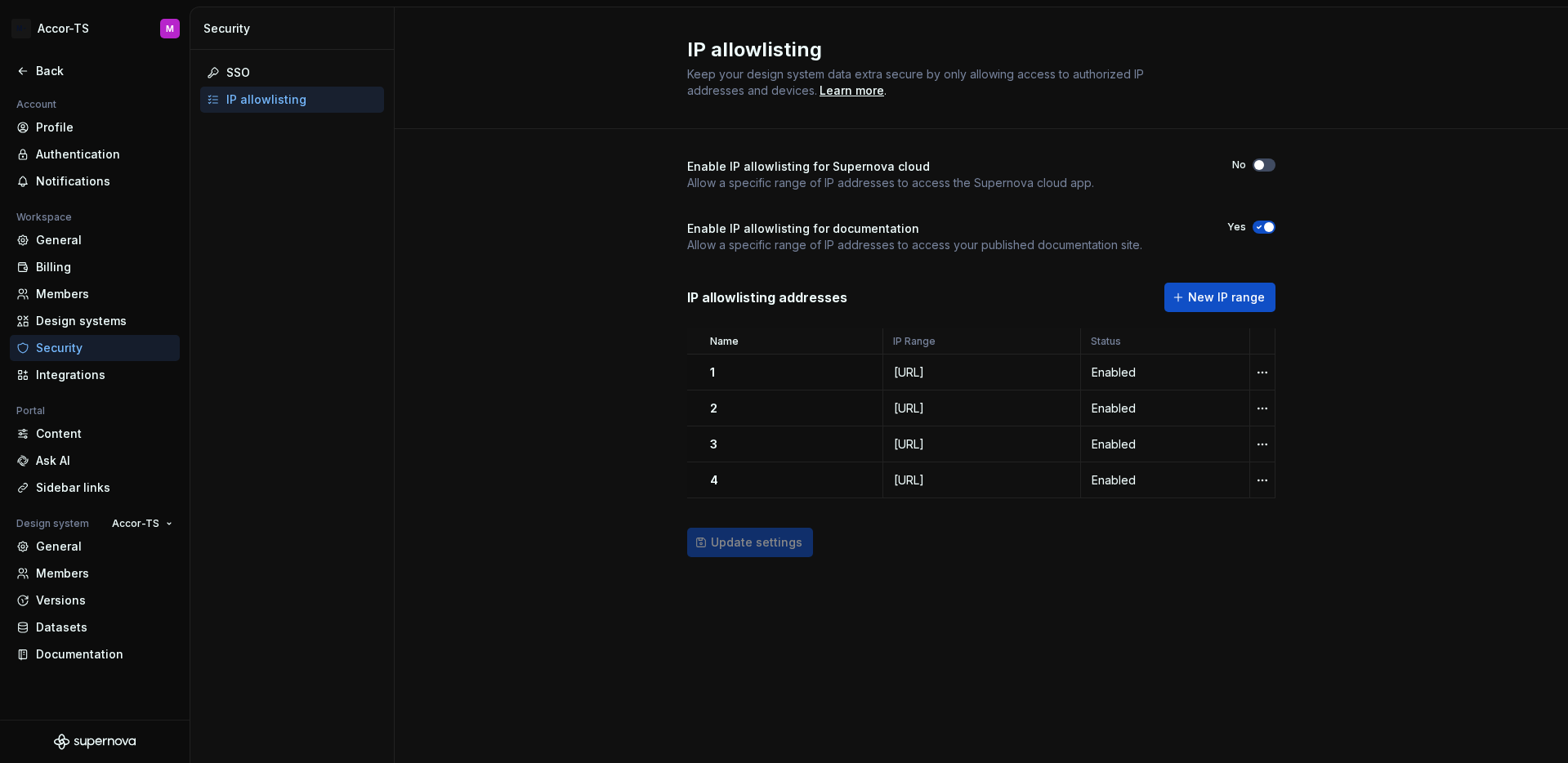
click at [925, 550] on div "Update settings" at bounding box center [981, 542] width 589 height 30
click at [918, 433] on td "194.0.251.68/24" at bounding box center [982, 445] width 198 height 36
click at [1336, 417] on div "Enable IP allowlisting for Supernova cloud Allow a specific range of IP address…" at bounding box center [981, 374] width 1174 height 490
click at [783, 538] on div "Update settings" at bounding box center [981, 542] width 589 height 30
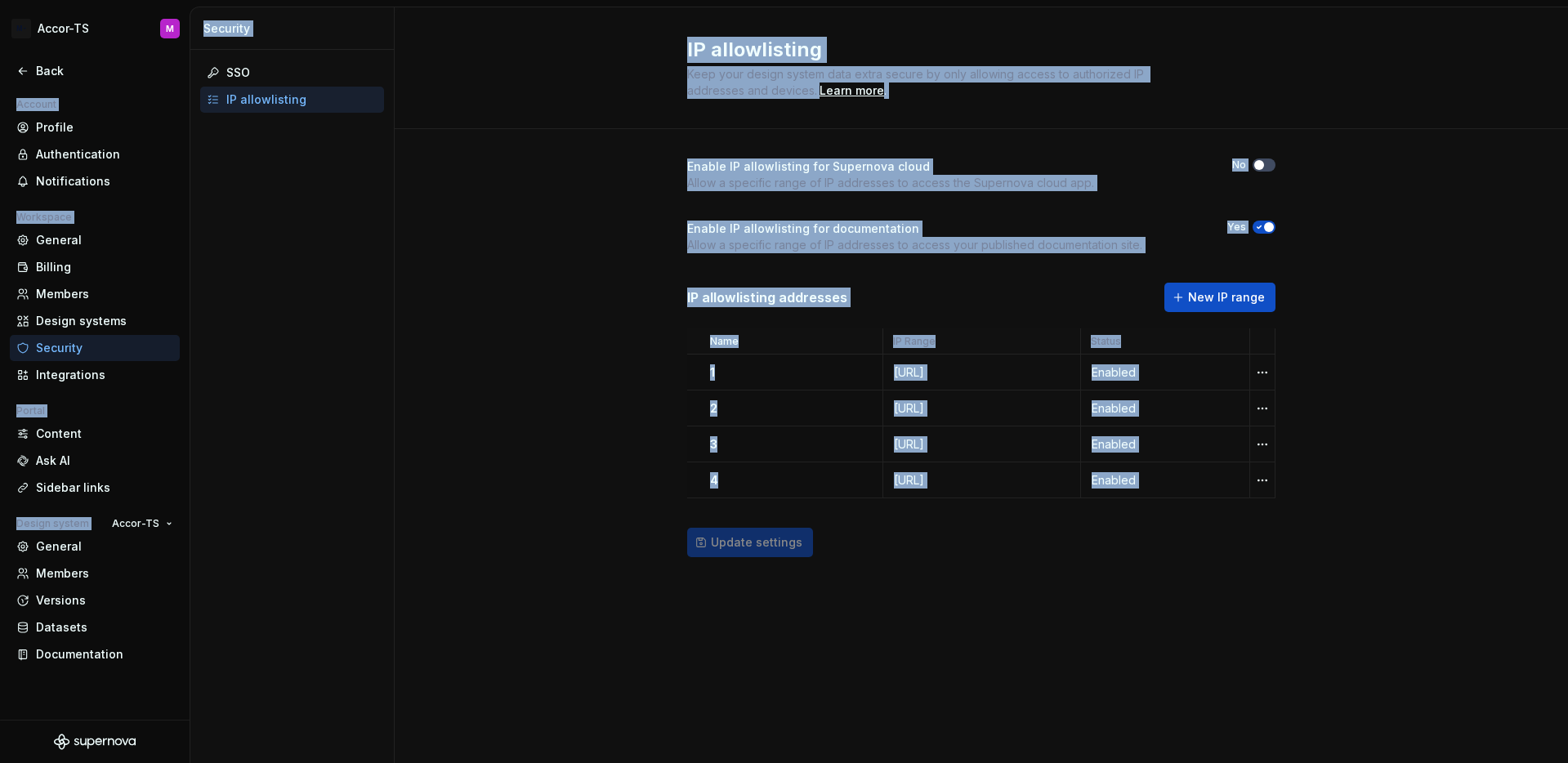
click at [783, 538] on div "Update settings" at bounding box center [981, 542] width 589 height 30
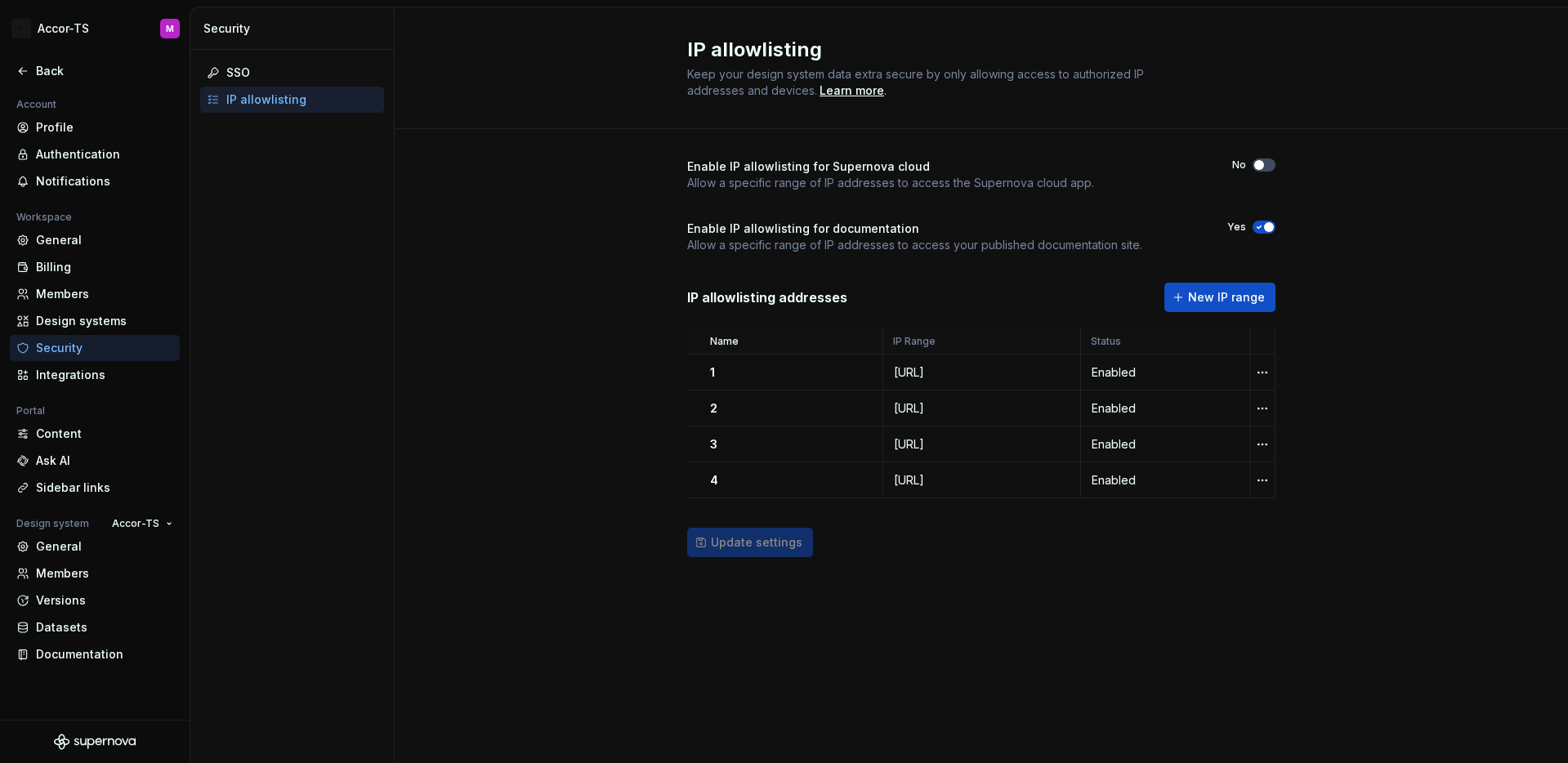
click at [815, 537] on div "Update settings" at bounding box center [981, 542] width 589 height 30
click at [977, 543] on div "Update settings" at bounding box center [981, 542] width 589 height 30
click at [1383, 336] on div "Enable IP allowlisting for Supernova cloud Allow a specific range of IP address…" at bounding box center [981, 374] width 1174 height 490
click at [1231, 299] on span "New IP range" at bounding box center [1226, 297] width 77 height 16
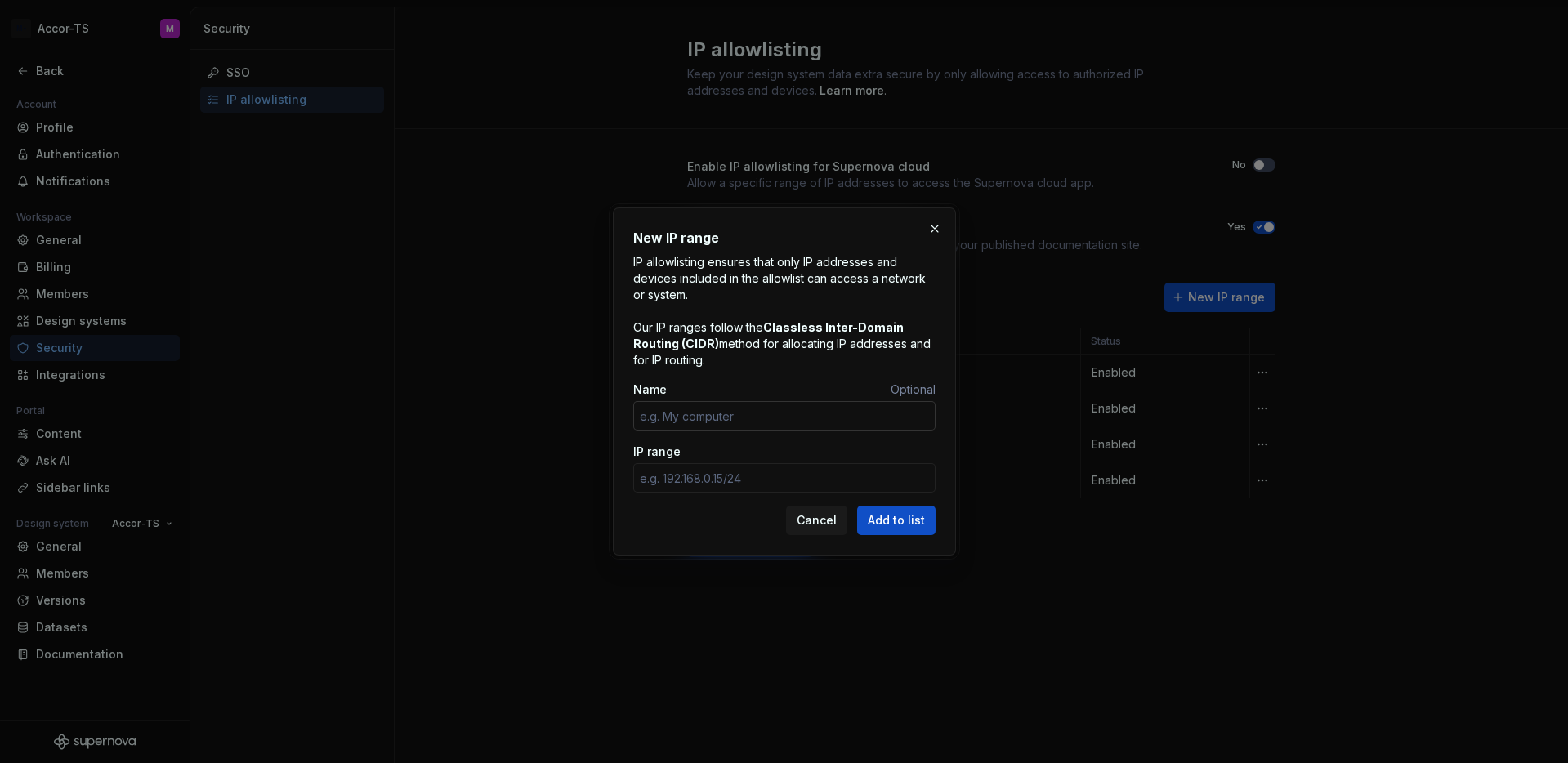
click at [796, 411] on input "Name" at bounding box center [785, 415] width 302 height 30
click at [686, 484] on input "IP range" at bounding box center [785, 478] width 302 height 30
type input "192.168.12.45"
click at [717, 411] on input "Name" at bounding box center [785, 415] width 302 height 30
type input "PC"
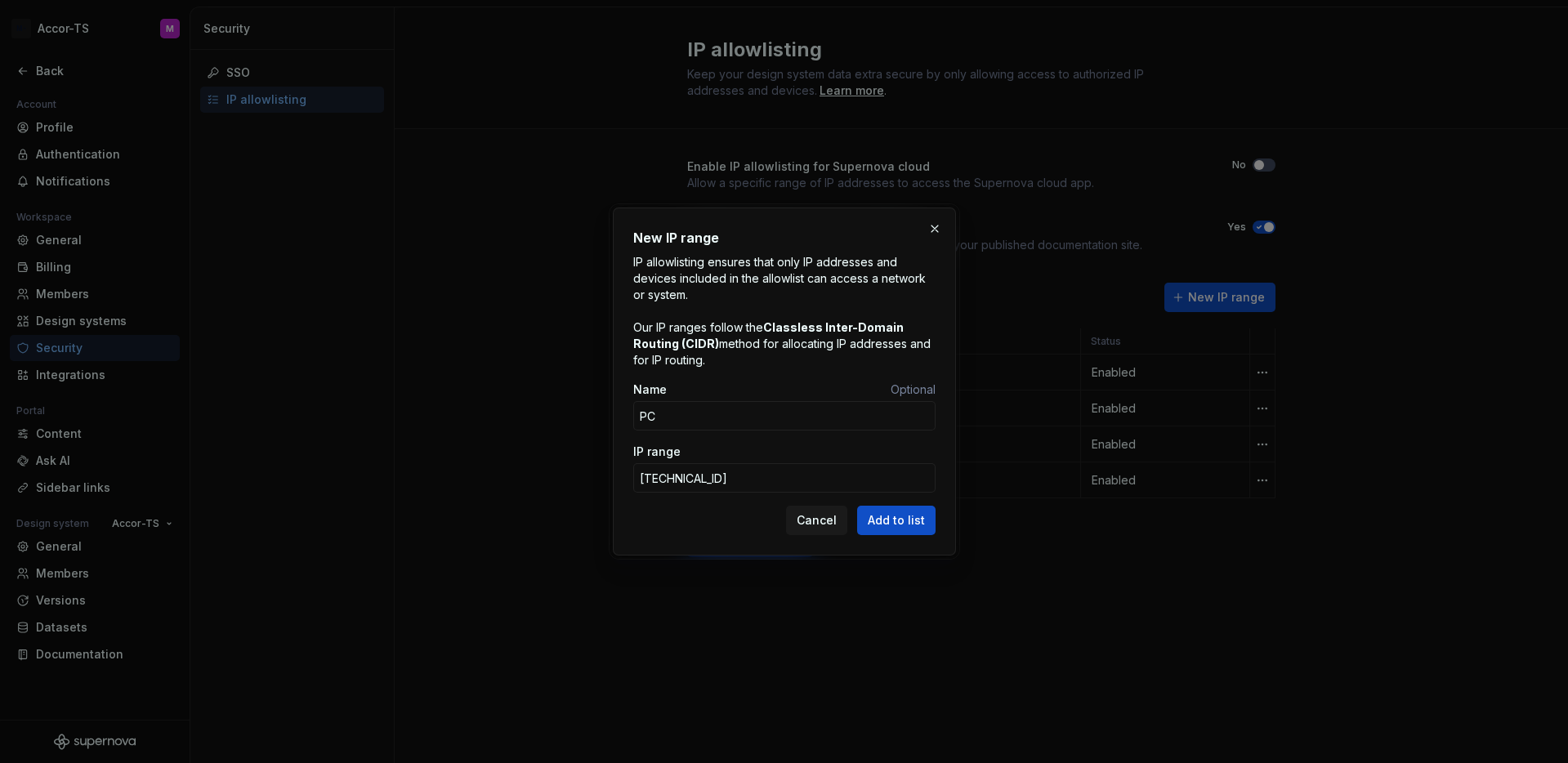
click at [939, 518] on div "New IP range IP allowlisting ensures that only IP addresses and devices include…" at bounding box center [784, 382] width 344 height 348
click at [933, 522] on button "Add to list" at bounding box center [896, 520] width 78 height 30
click at [940, 233] on button "button" at bounding box center [935, 229] width 23 height 23
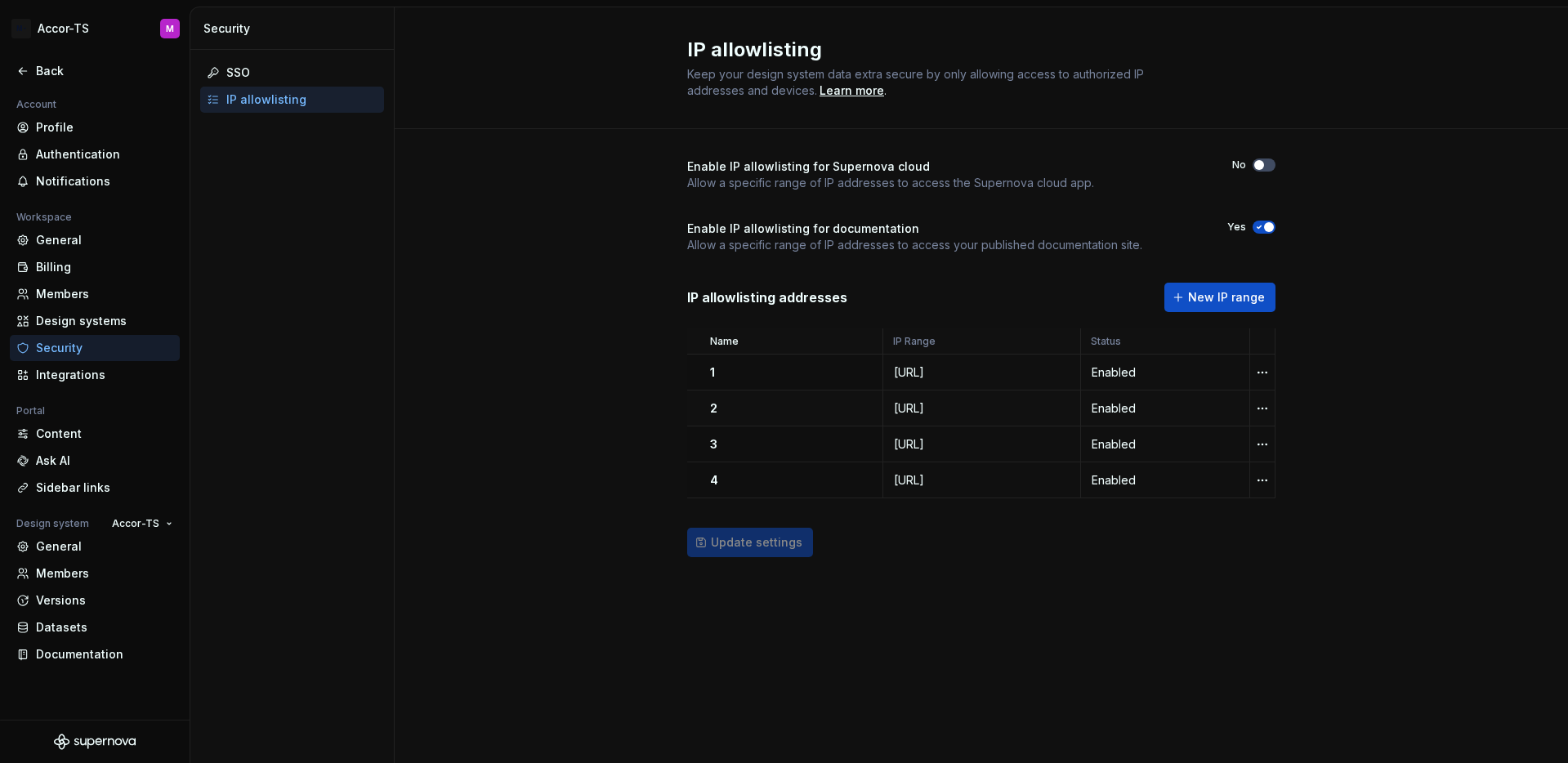
drag, startPoint x: 969, startPoint y: 400, endPoint x: 972, endPoint y: 411, distance: 11.4
click at [970, 402] on div "178.21.154.202/24" at bounding box center [982, 408] width 196 height 16
click at [885, 482] on div "194.0.251.69/24" at bounding box center [982, 480] width 196 height 16
click at [885, 447] on div "194.0.251.68/24" at bounding box center [982, 444] width 196 height 16
drag, startPoint x: 877, startPoint y: 413, endPoint x: 877, endPoint y: 380, distance: 33.0
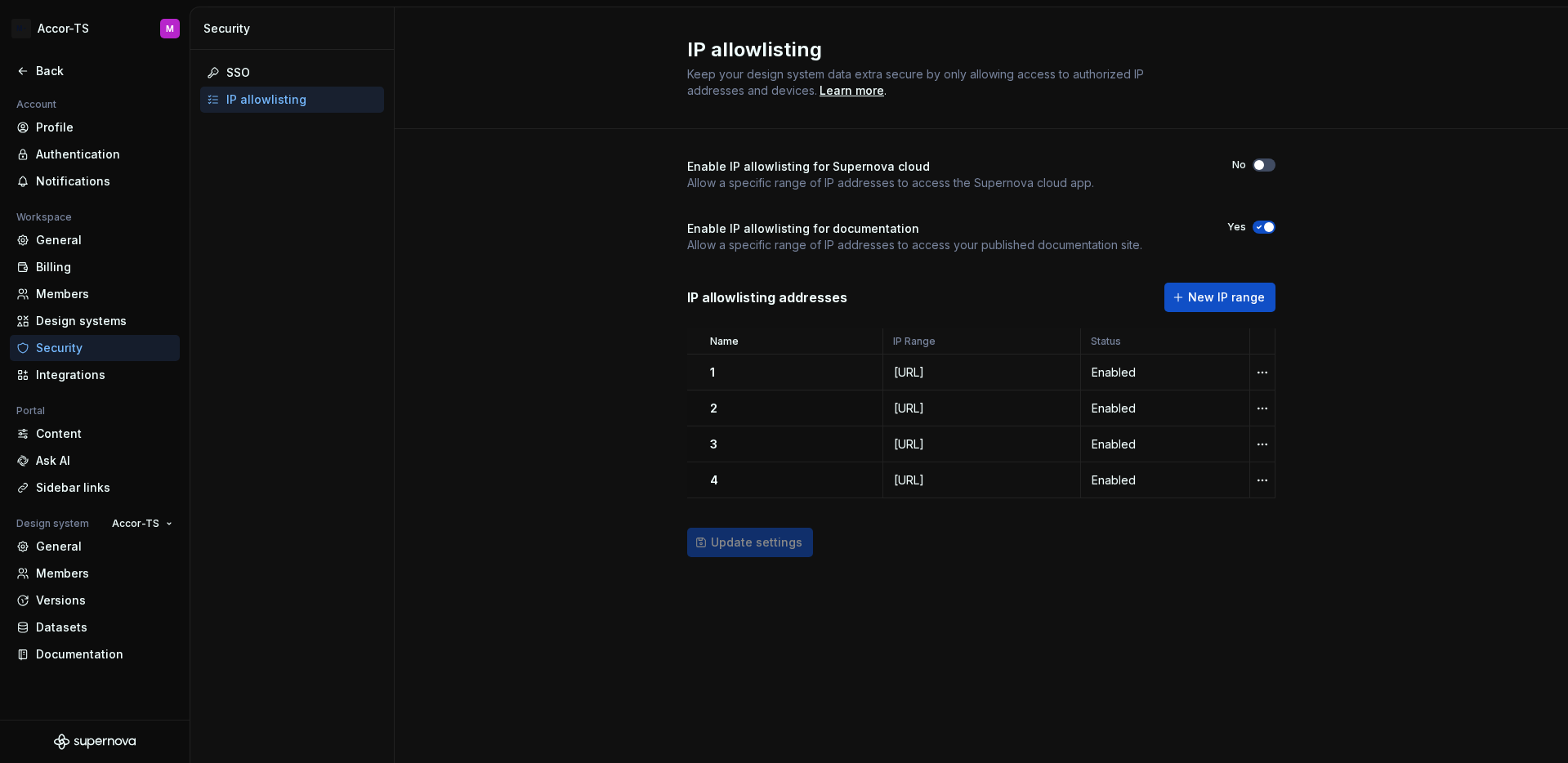
click at [885, 412] on div "178.21.154.202/24" at bounding box center [982, 408] width 196 height 16
click at [884, 380] on td "5.134.208.128/24" at bounding box center [982, 372] width 198 height 36
click at [885, 411] on div "178.21.154.202/24" at bounding box center [982, 408] width 196 height 16
click at [884, 432] on td "194.0.251.68/24" at bounding box center [982, 445] width 198 height 36
click at [884, 456] on td "194.0.251.68/24" at bounding box center [982, 445] width 198 height 36
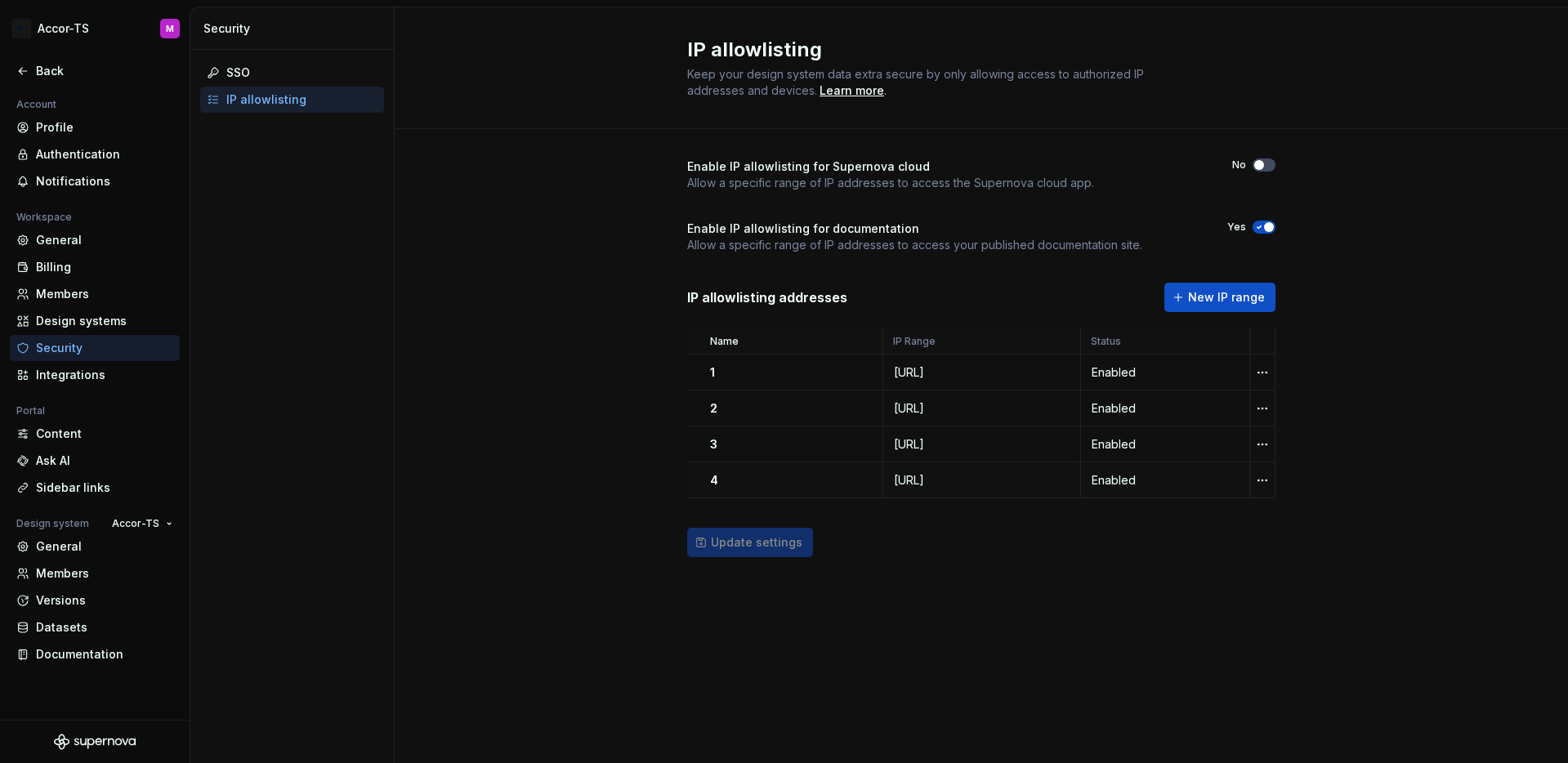
click at [887, 482] on div "194.0.251.69/24" at bounding box center [982, 480] width 196 height 16
click at [887, 378] on div "5.134.208.128/24" at bounding box center [982, 372] width 196 height 16
click at [890, 408] on div "178.21.154.202/24" at bounding box center [982, 408] width 196 height 16
click at [896, 438] on div "194.0.251.68/24" at bounding box center [982, 444] width 196 height 16
click at [902, 477] on div "194.0.251.69/24" at bounding box center [982, 480] width 196 height 16
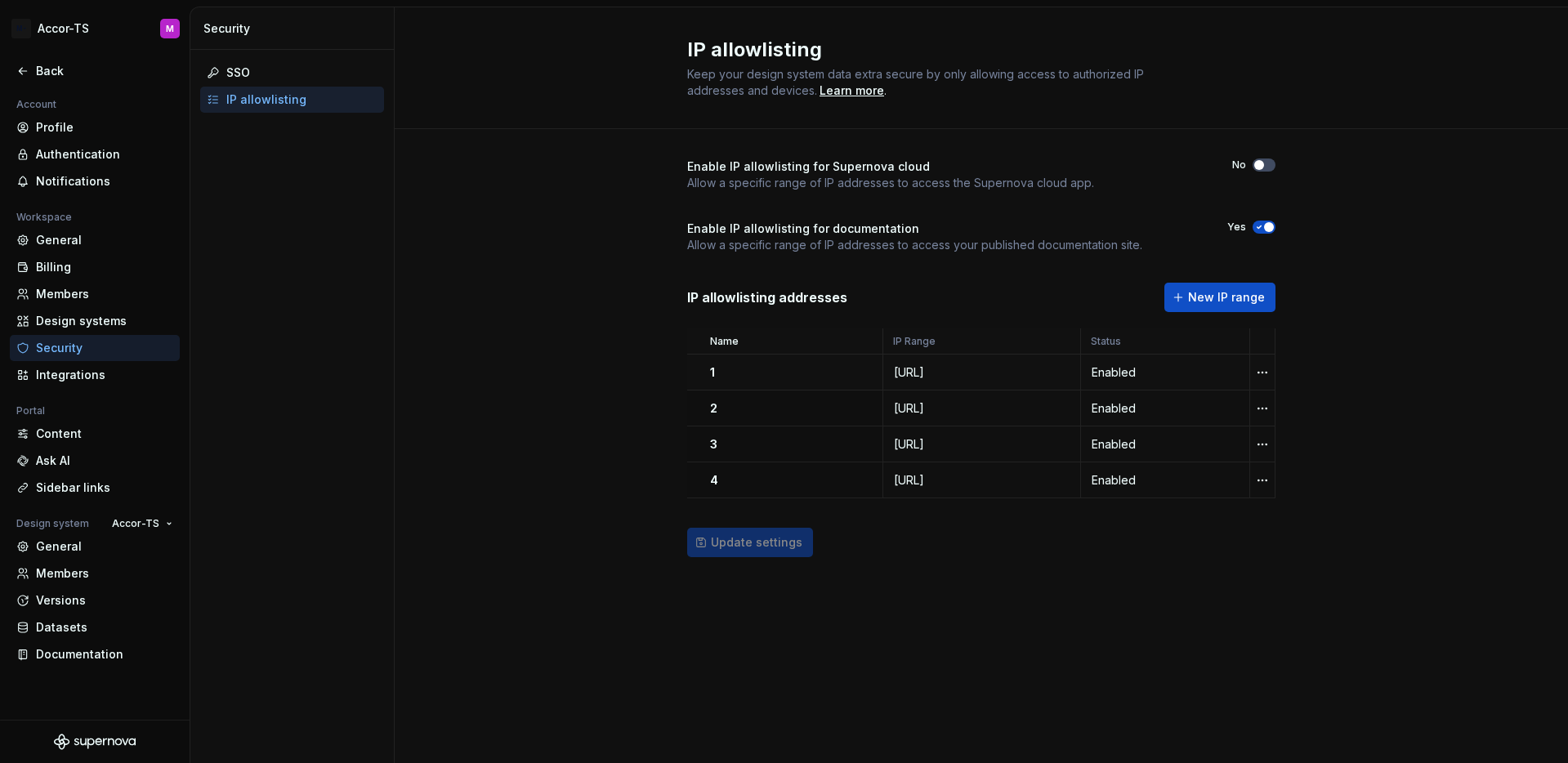
click at [900, 372] on div "5.134.208.128/24" at bounding box center [982, 372] width 196 height 16
click at [907, 415] on div "178.21.154.202/24" at bounding box center [982, 408] width 196 height 16
drag, startPoint x: 907, startPoint y: 444, endPoint x: 911, endPoint y: 474, distance: 30.3
click at [908, 445] on div "194.0.251.68/24" at bounding box center [982, 444] width 196 height 16
click at [912, 483] on div "194.0.251.69/24" at bounding box center [982, 480] width 196 height 16
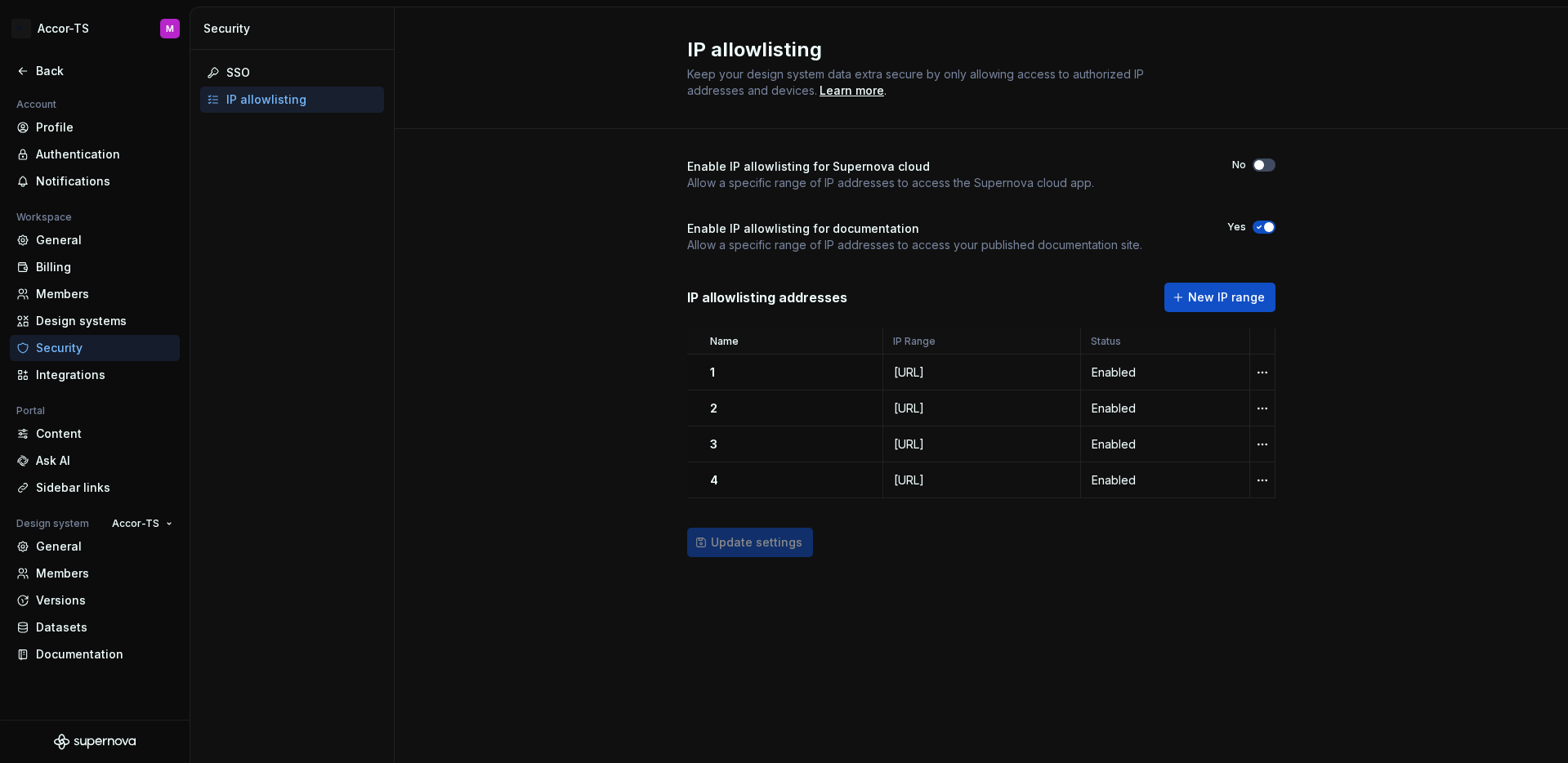
click at [714, 546] on div "Update settings" at bounding box center [981, 542] width 589 height 30
click at [733, 550] on div "Update settings" at bounding box center [981, 542] width 589 height 30
click at [734, 545] on div "Update settings" at bounding box center [981, 542] width 589 height 30
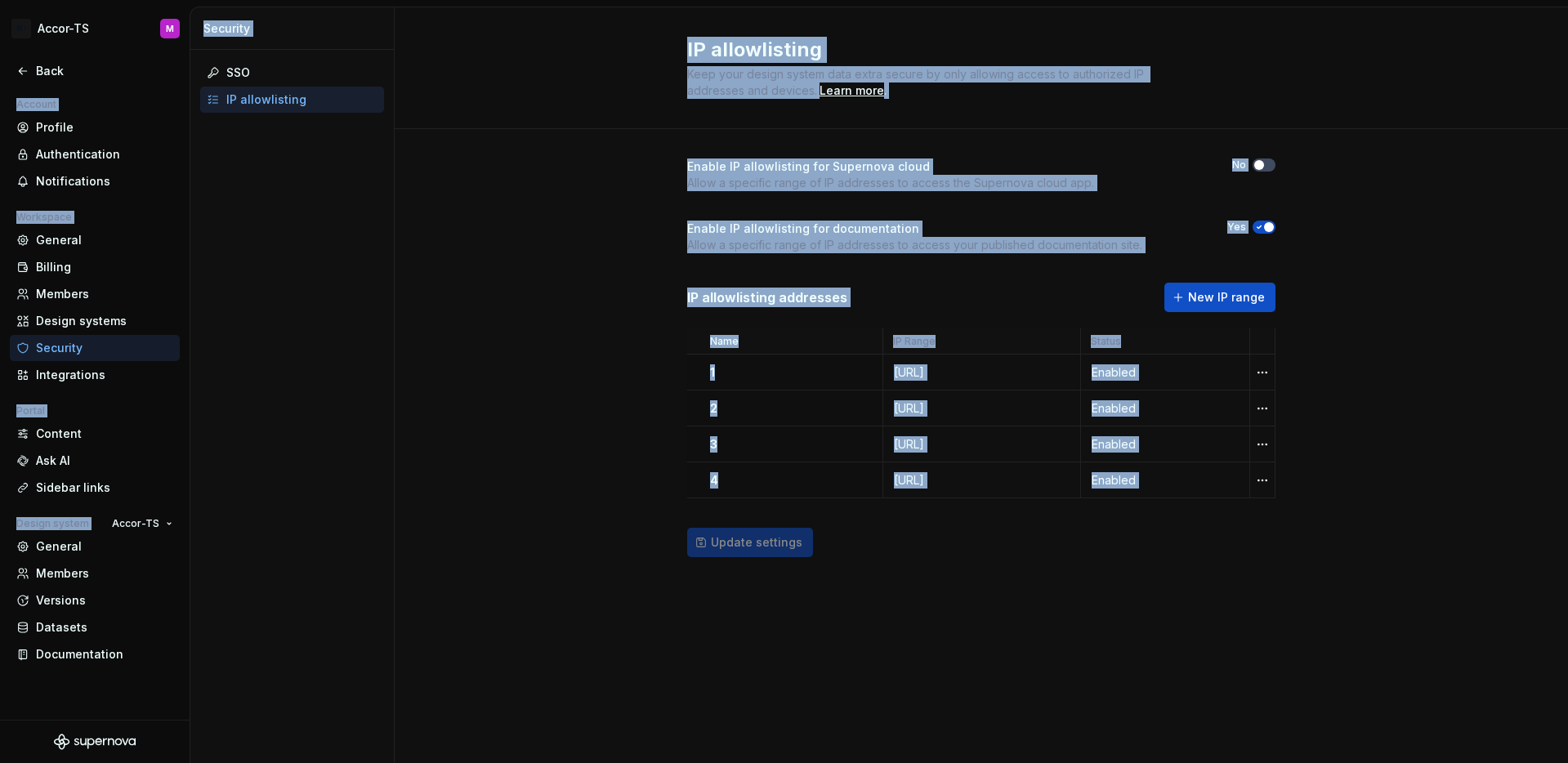
click at [734, 545] on div "Update settings" at bounding box center [981, 542] width 589 height 30
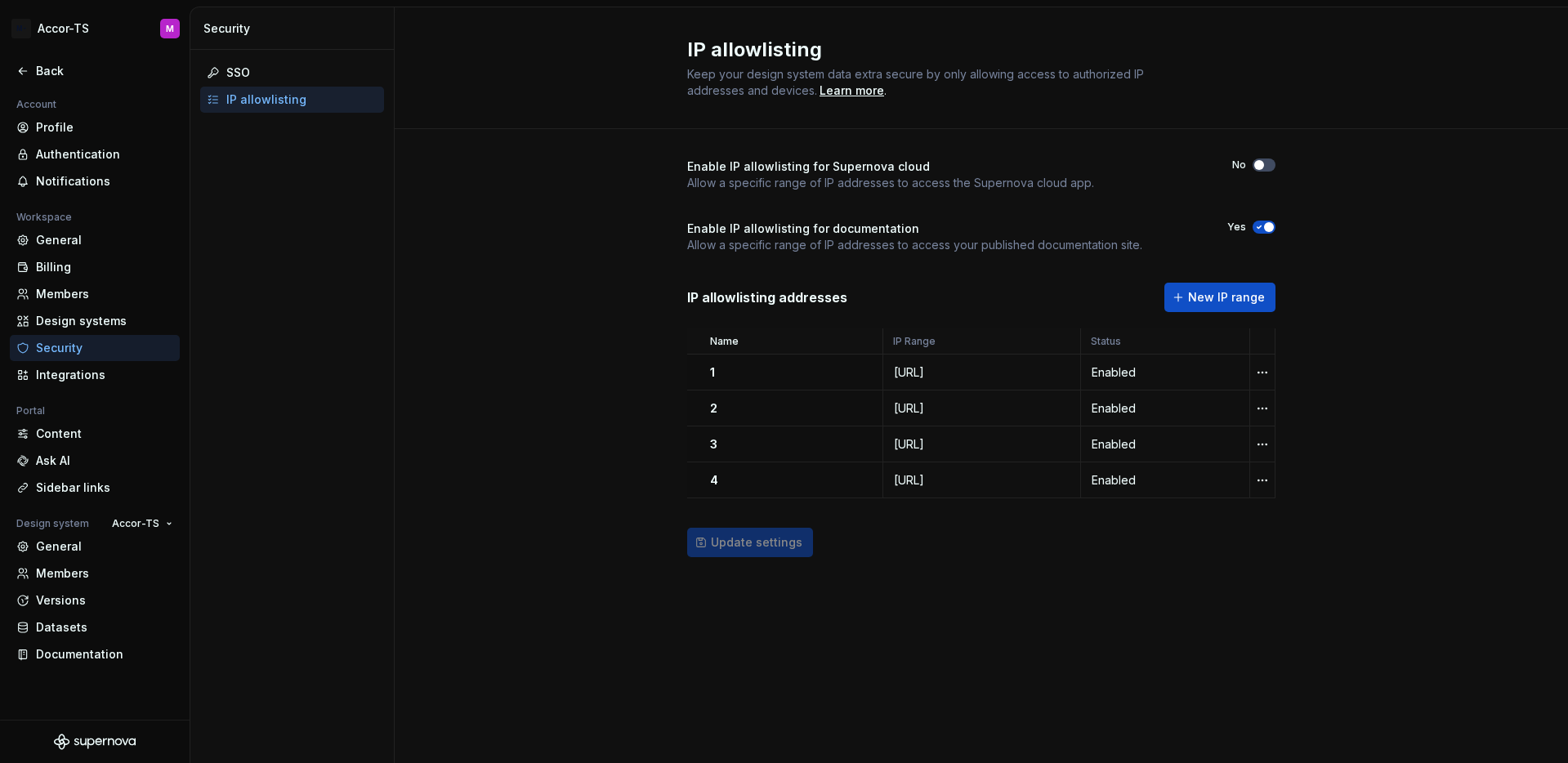
click at [857, 548] on div "Update settings" at bounding box center [981, 542] width 589 height 30
click at [790, 539] on div "Update settings" at bounding box center [981, 542] width 589 height 30
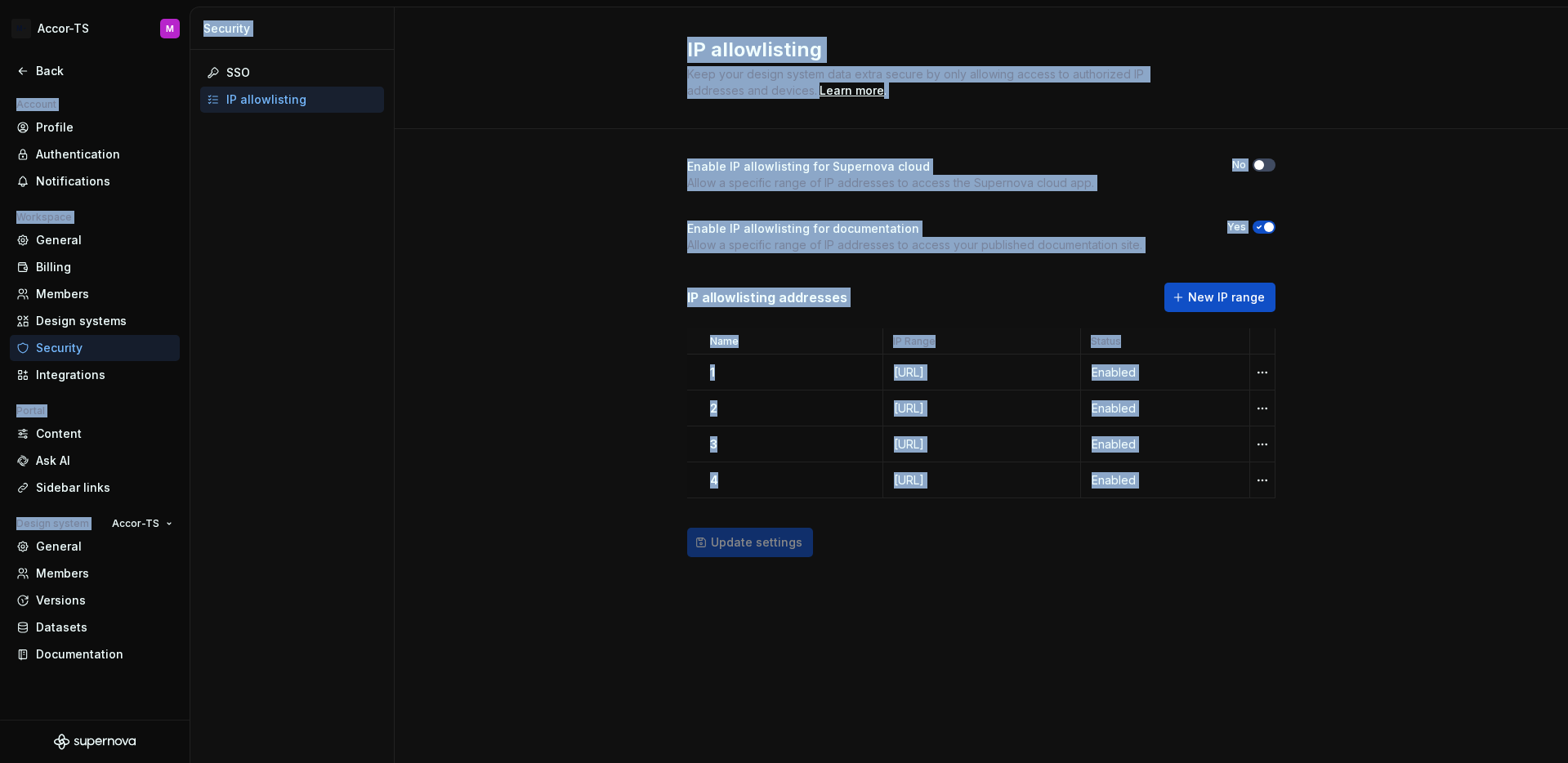
click at [790, 539] on div "Update settings" at bounding box center [981, 542] width 589 height 30
click at [790, 538] on div "Update settings" at bounding box center [981, 542] width 589 height 30
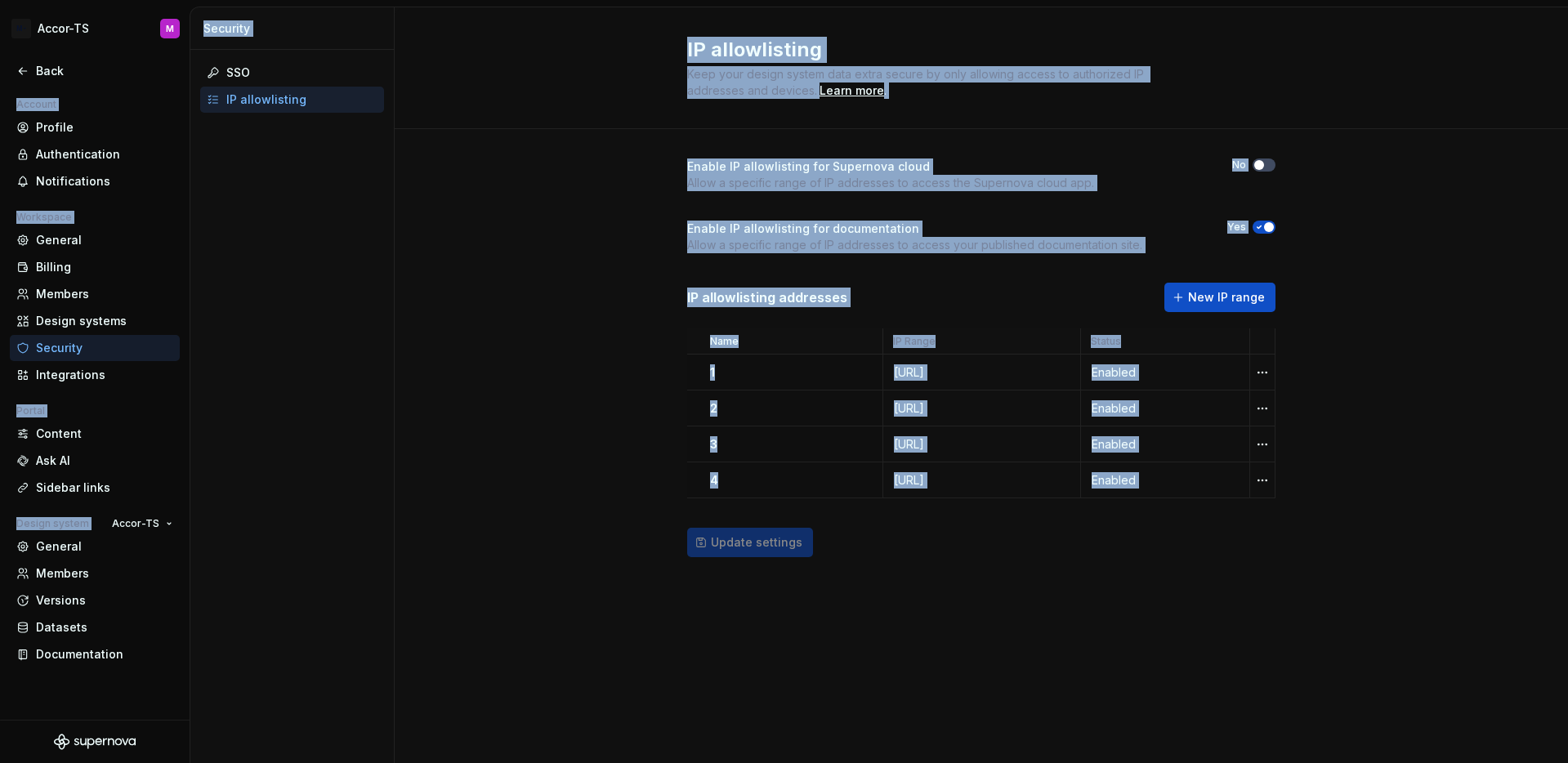
click at [790, 538] on div "Update settings" at bounding box center [981, 542] width 589 height 30
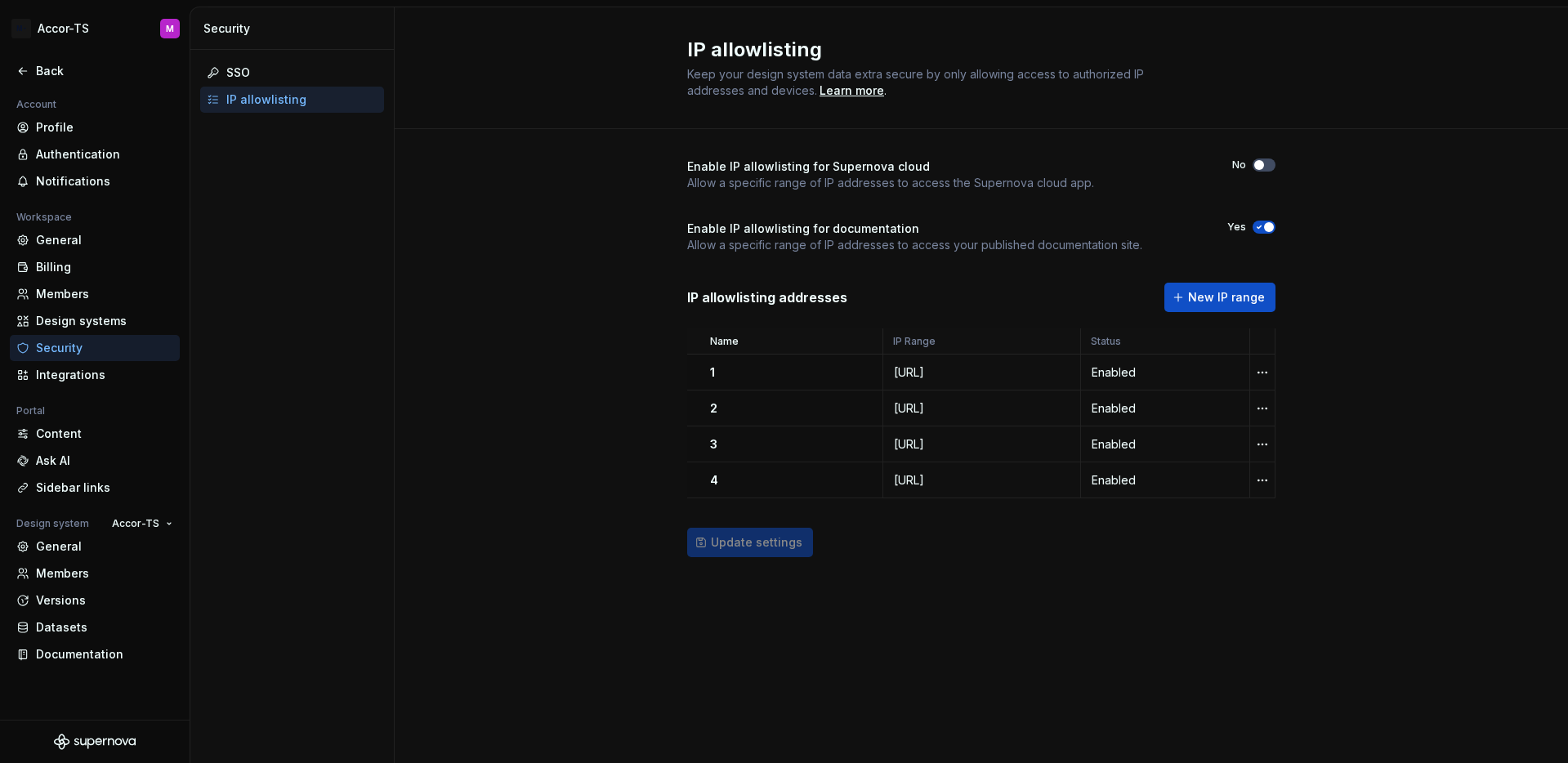
click at [807, 540] on div "Update settings" at bounding box center [981, 542] width 589 height 30
click at [796, 544] on div "Update settings" at bounding box center [981, 542] width 589 height 30
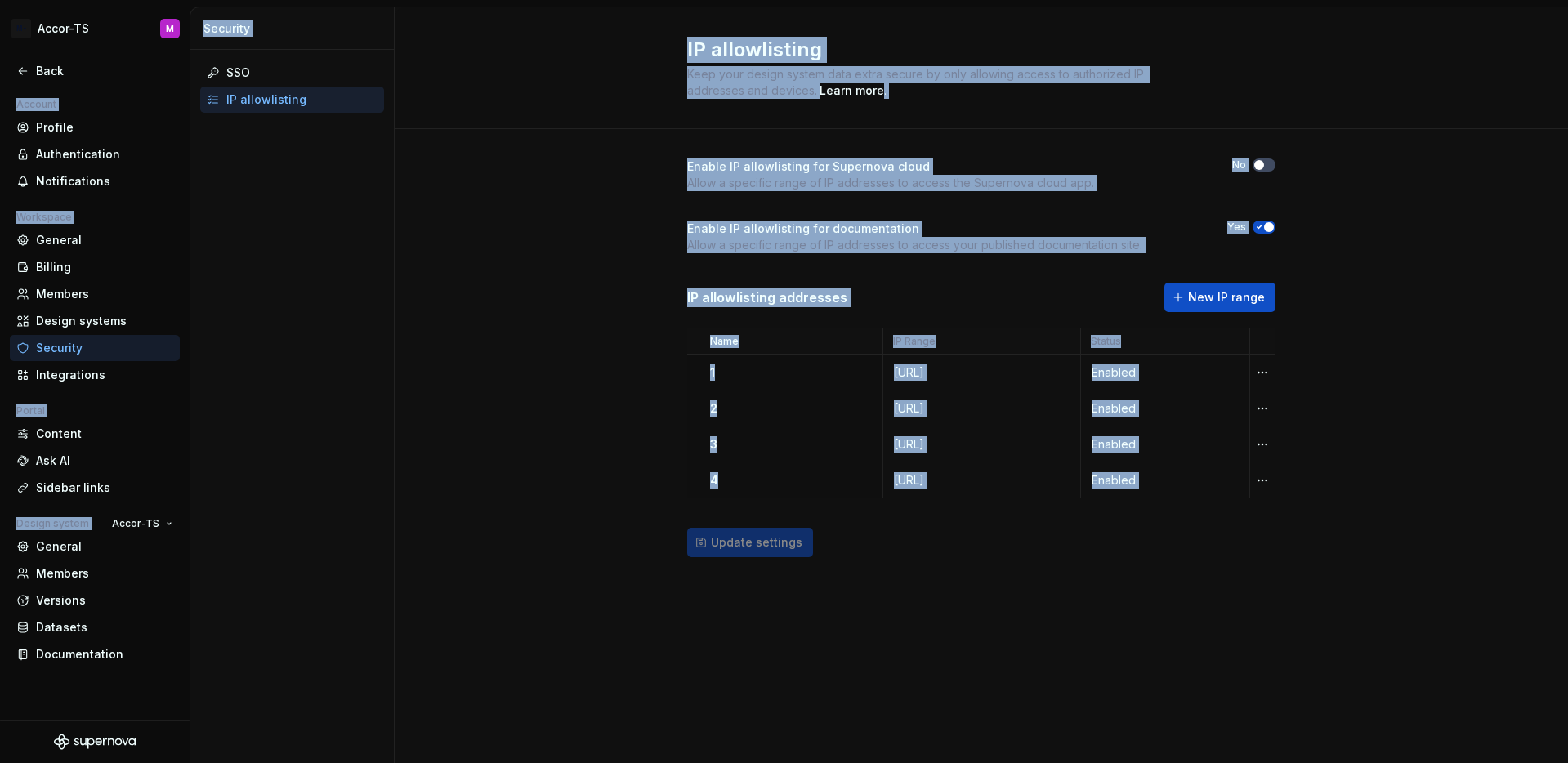
click at [796, 544] on div "Update settings" at bounding box center [981, 542] width 589 height 30
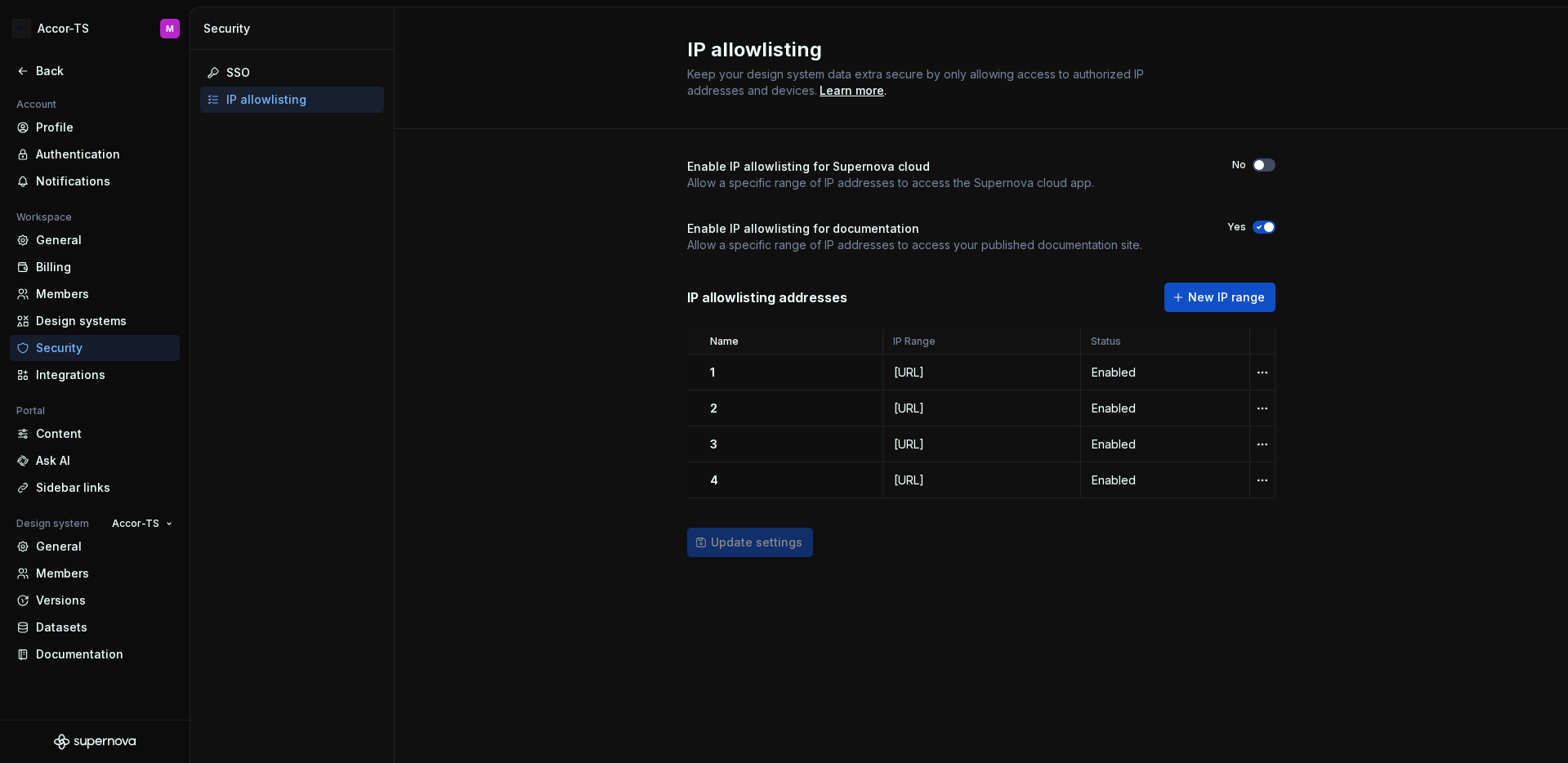
click at [889, 550] on div "Update settings" at bounding box center [981, 542] width 589 height 30
click at [58, 71] on div "Back" at bounding box center [104, 71] width 137 height 16
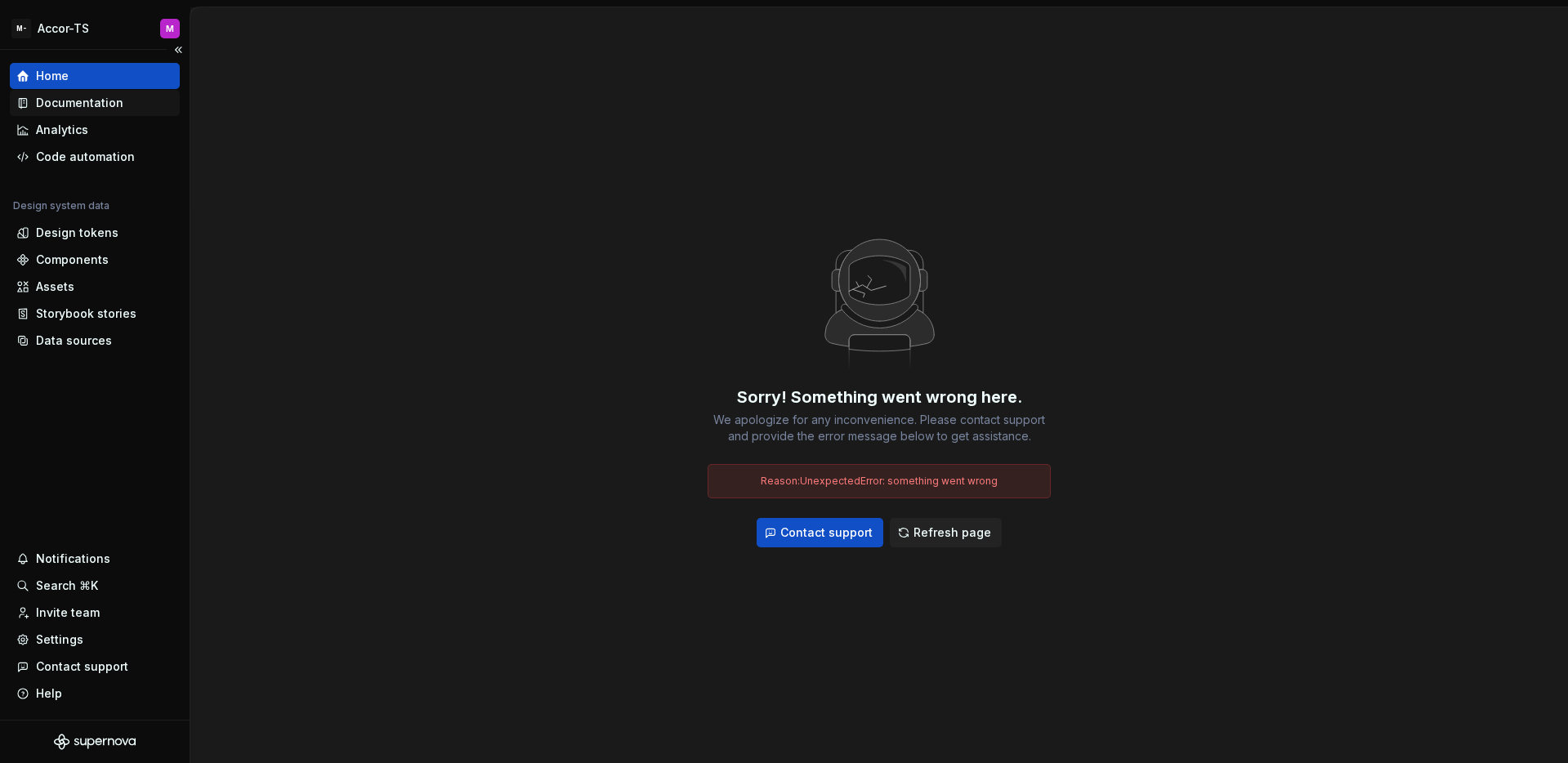
click at [86, 99] on div "Documentation" at bounding box center [79, 102] width 87 height 16
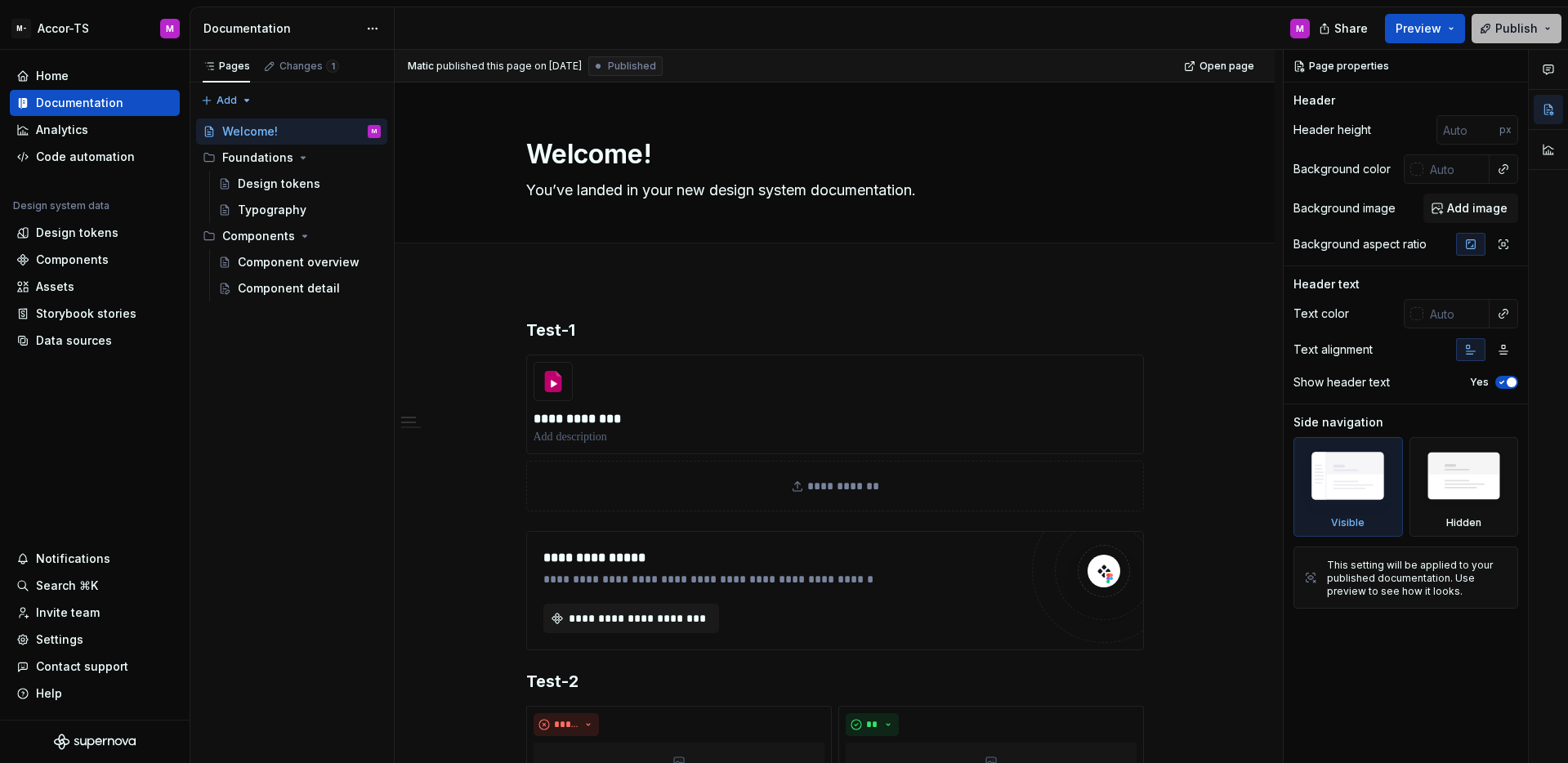
click at [1508, 29] on span "Publish" at bounding box center [1516, 28] width 42 height 16
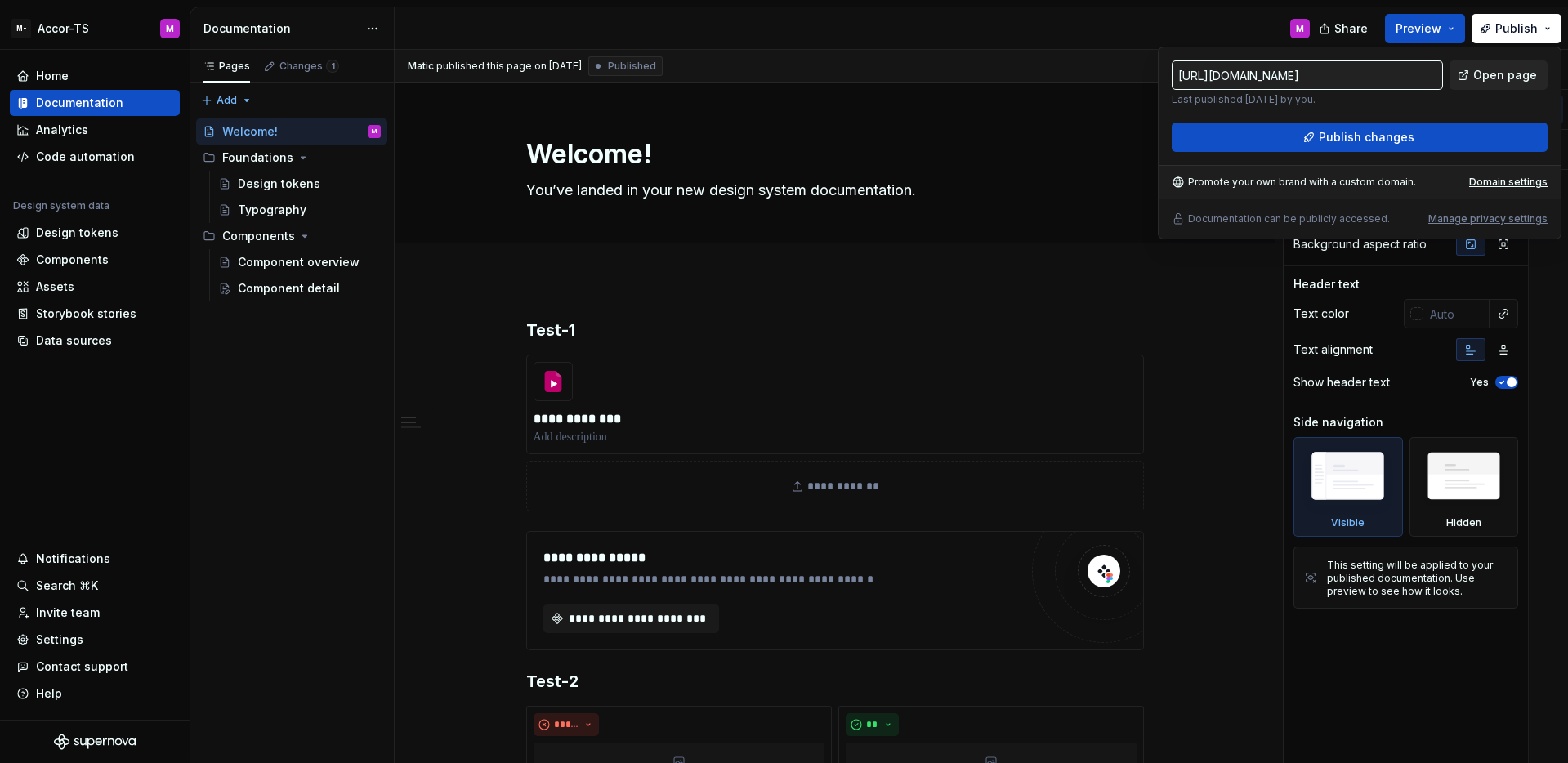
click at [1497, 70] on span "Open page" at bounding box center [1505, 75] width 64 height 16
click at [81, 29] on html "**********" at bounding box center [784, 381] width 1568 height 763
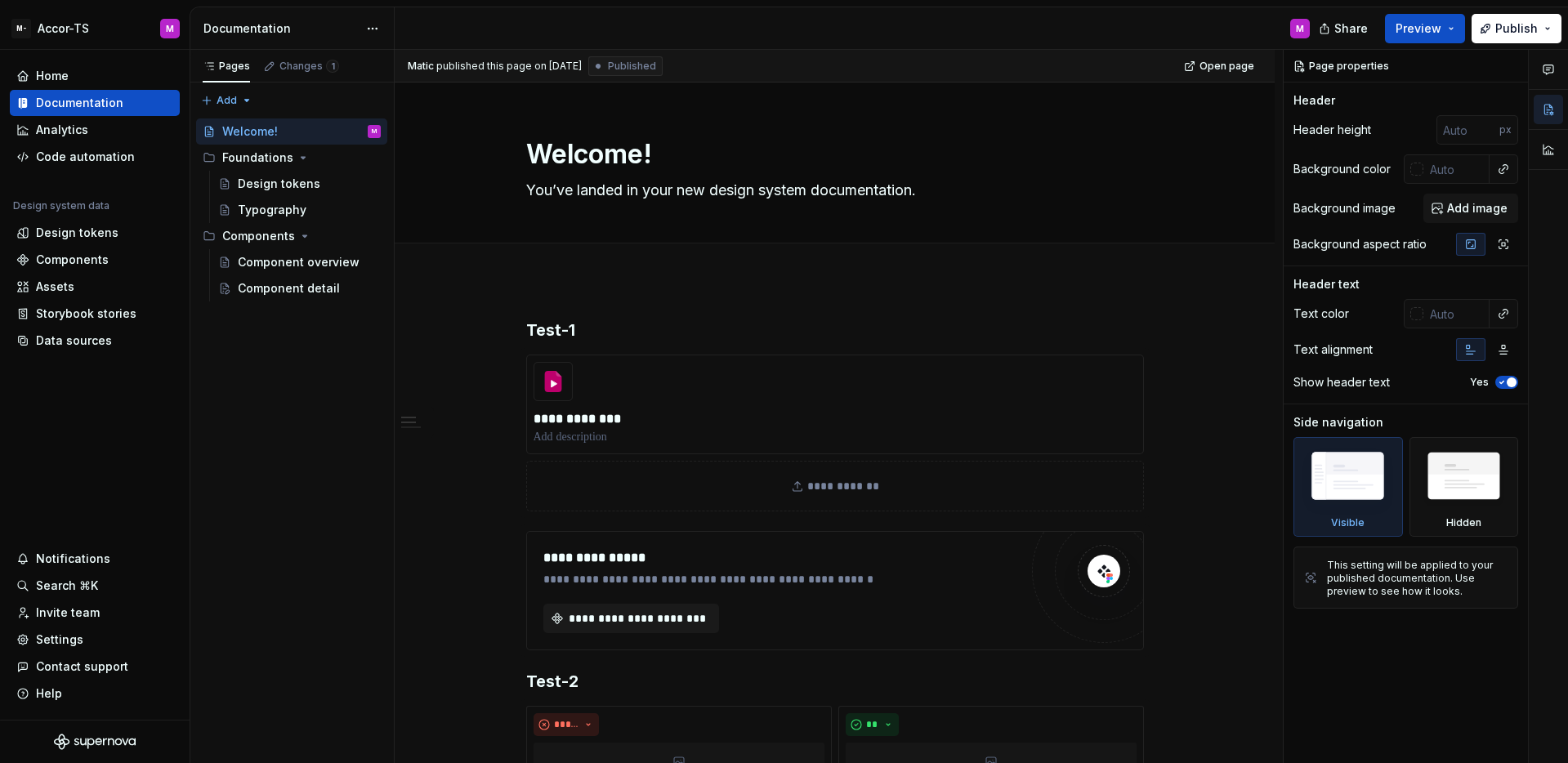
click at [127, 433] on html "**********" at bounding box center [784, 381] width 1568 height 763
click at [99, 639] on div "Settings" at bounding box center [95, 640] width 157 height 16
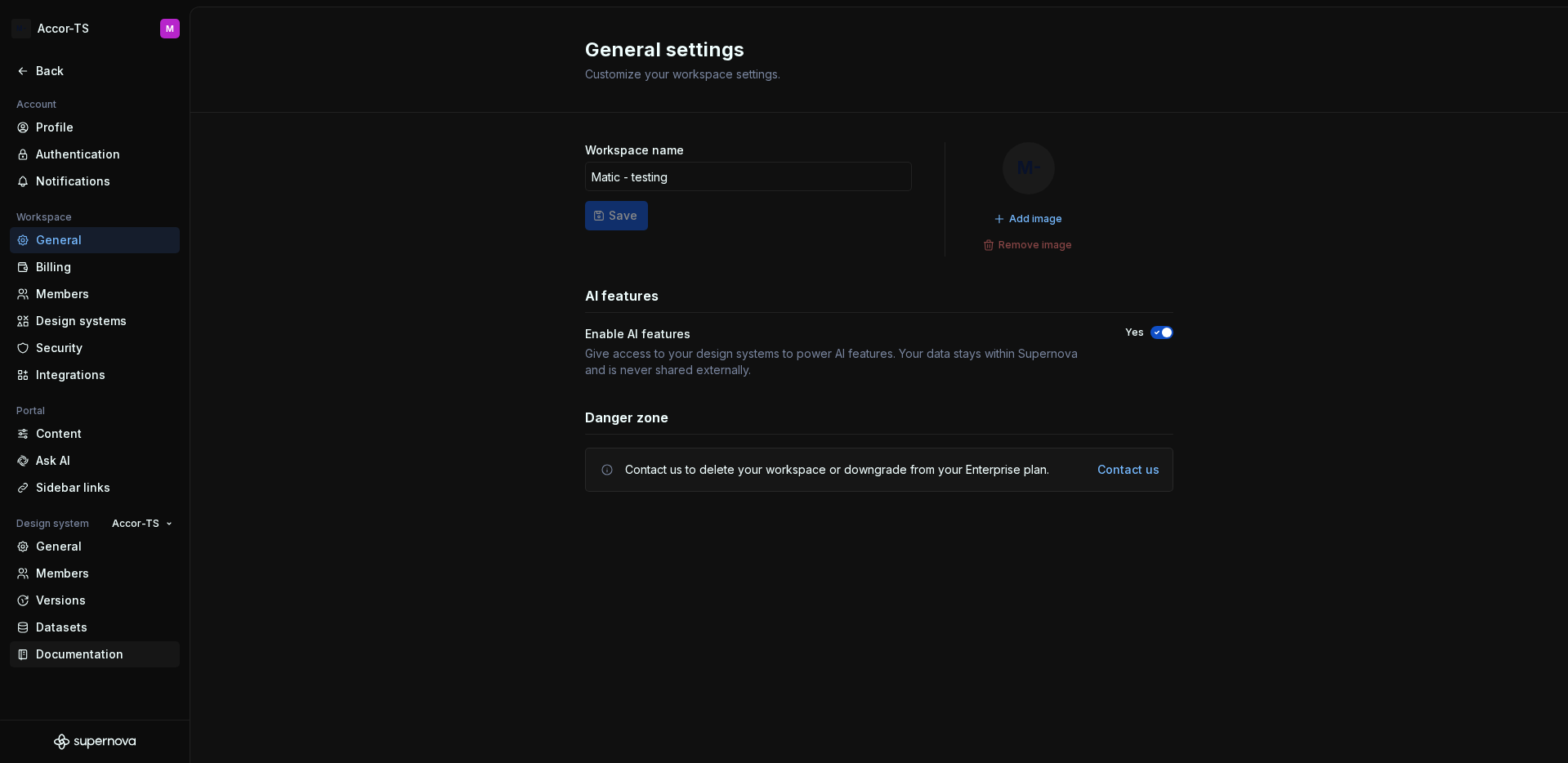
click at [108, 660] on div "Documentation" at bounding box center [104, 654] width 137 height 16
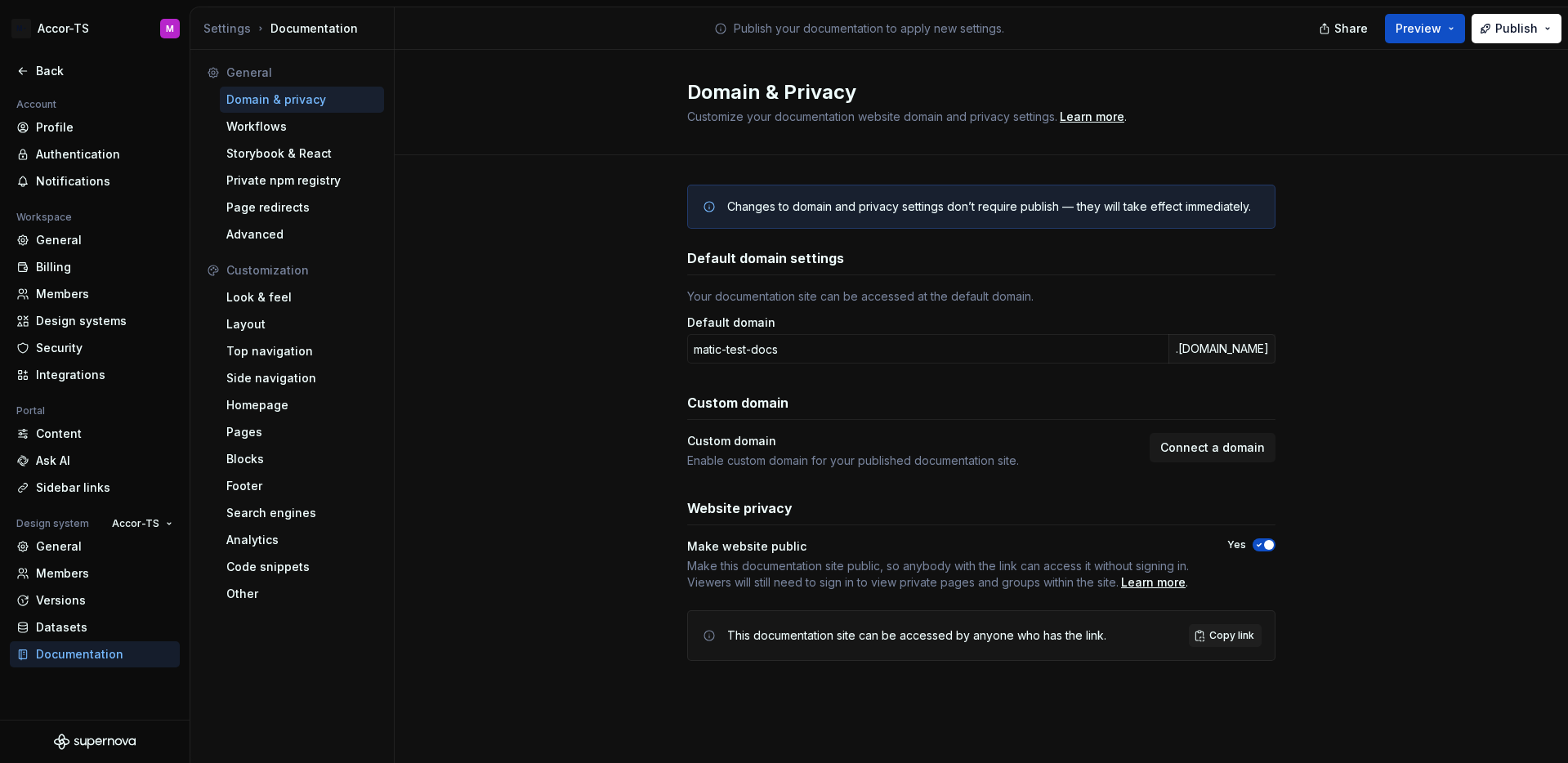
click at [1413, 543] on div "Changes to domain and privacy settings don’t require publish — they will take e…" at bounding box center [981, 438] width 1174 height 568
click at [1393, 463] on div "Changes to domain and privacy settings don’t require publish — they will take e…" at bounding box center [981, 438] width 1174 height 568
click at [26, 64] on div "Back" at bounding box center [95, 71] width 157 height 16
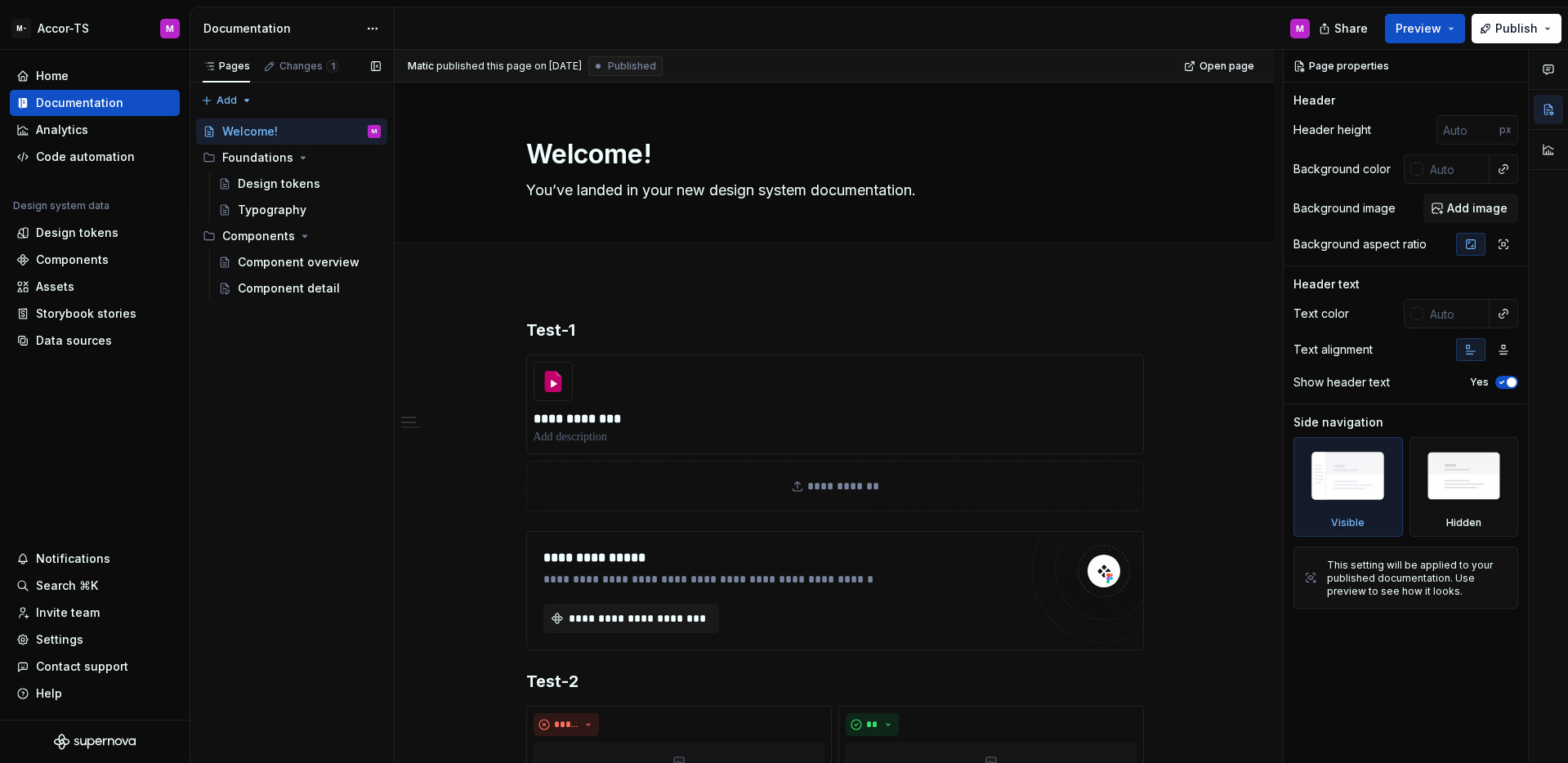
click at [286, 433] on div "Pages Changes 1 Add Accessibility guide for tree Page tree. Navigate the tree w…" at bounding box center [291, 407] width 204 height 714
click at [165, 442] on div "Home Documentation Analytics Code automation Design system data Design tokens C…" at bounding box center [95, 385] width 190 height 670
click at [167, 454] on div "Home Documentation Analytics Code automation Design system data Design tokens C…" at bounding box center [95, 385] width 190 height 670
type textarea "*"
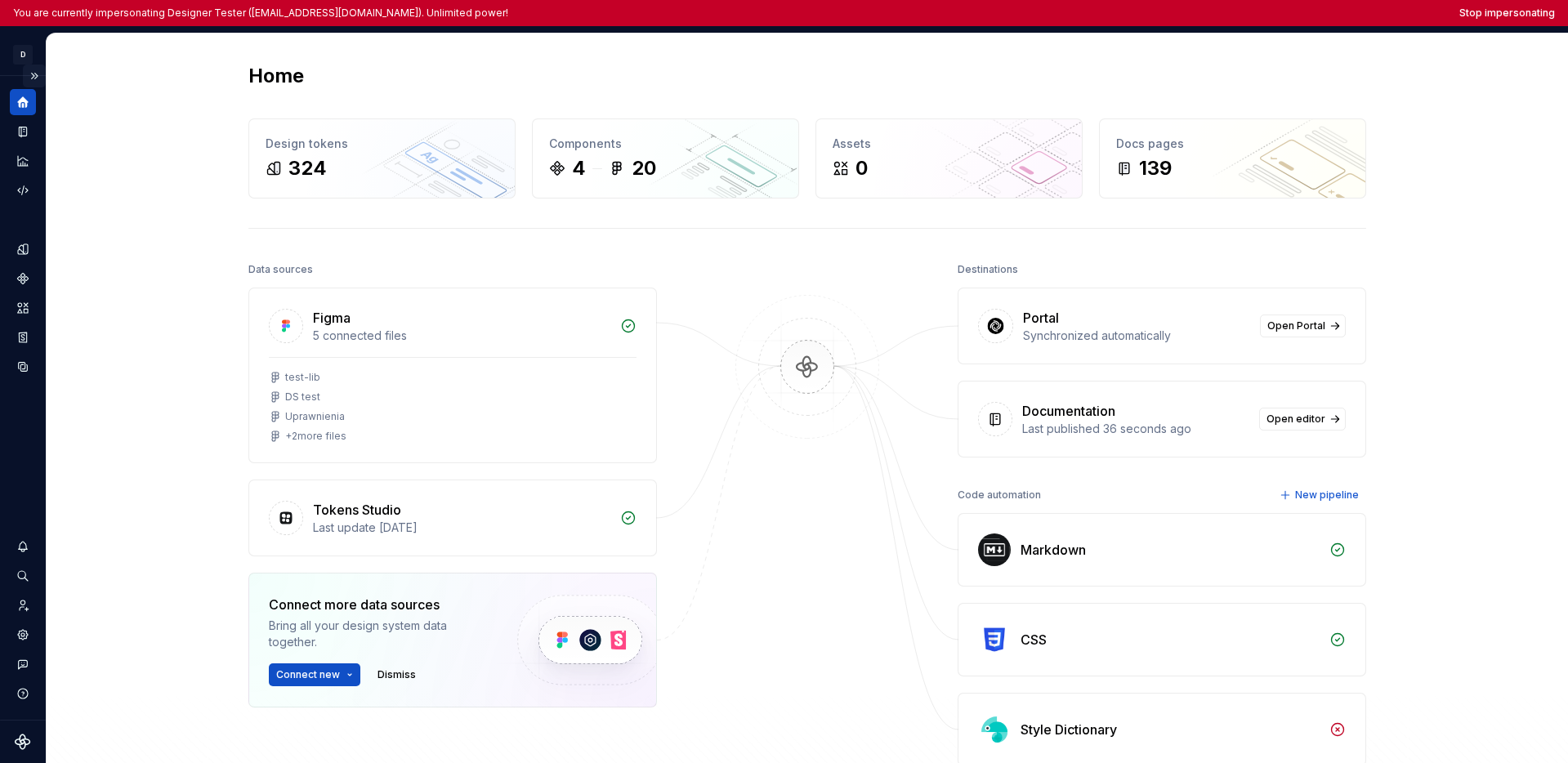
click at [34, 79] on button "Expand sidebar" at bounding box center [34, 76] width 23 height 23
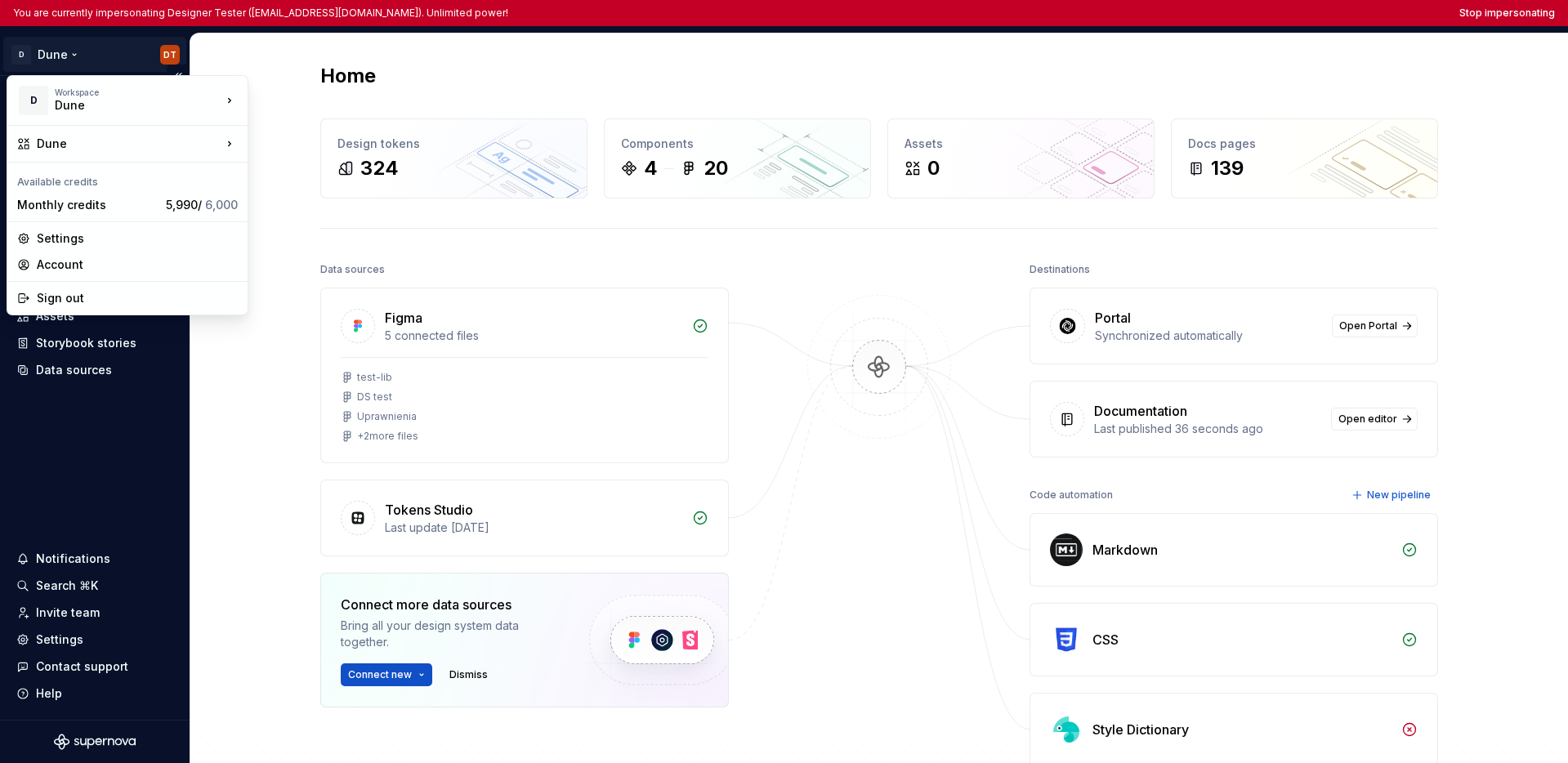
click at [45, 60] on html "You are currently impersonating Designer Tester (supernova-test@allegro.com). U…" at bounding box center [784, 381] width 1568 height 763
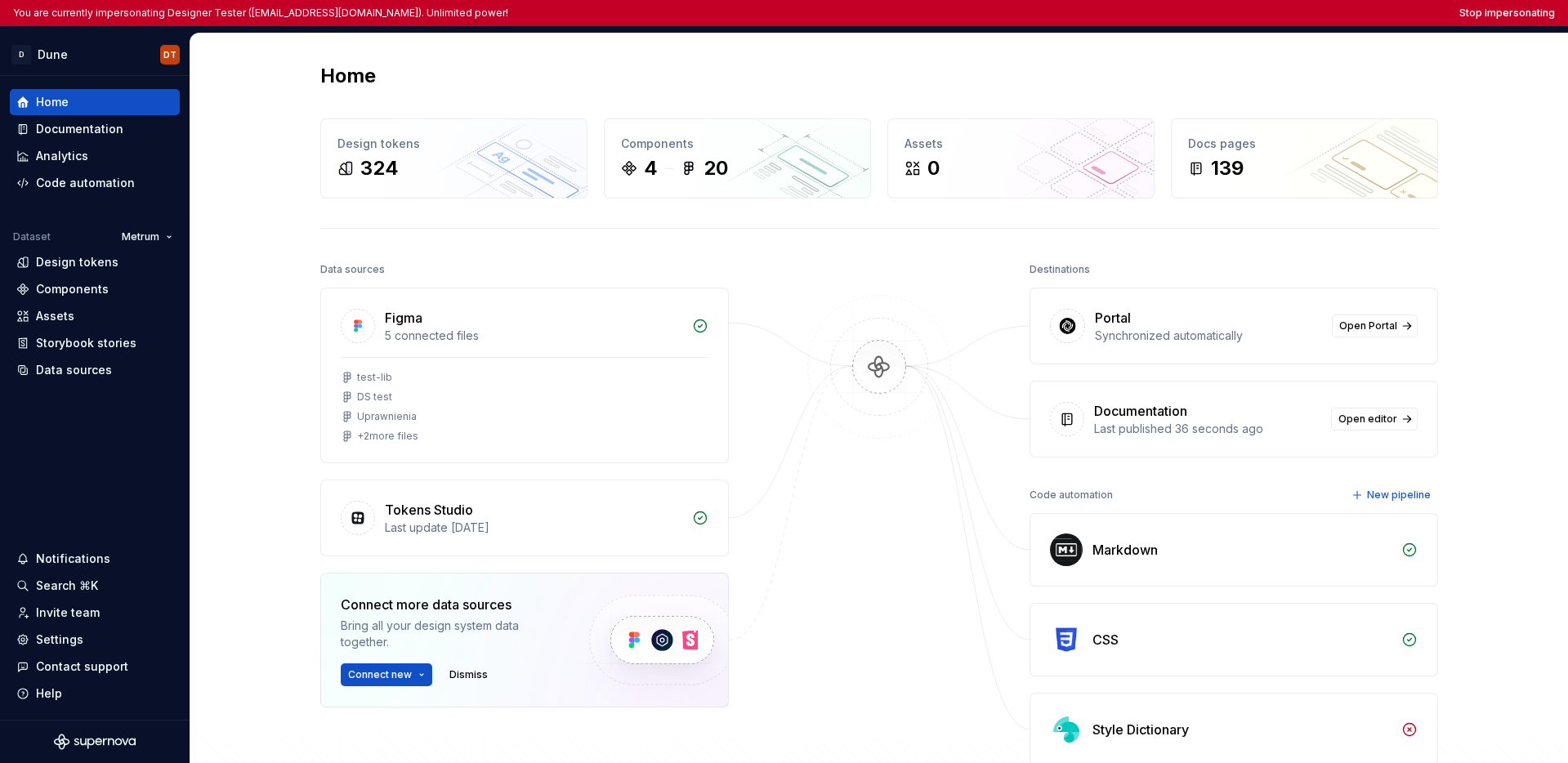
click at [119, 425] on html "You are currently impersonating Designer Tester (supernova-test@allegro.com). U…" at bounding box center [784, 381] width 1568 height 763
click at [101, 636] on div "Settings" at bounding box center [95, 640] width 157 height 16
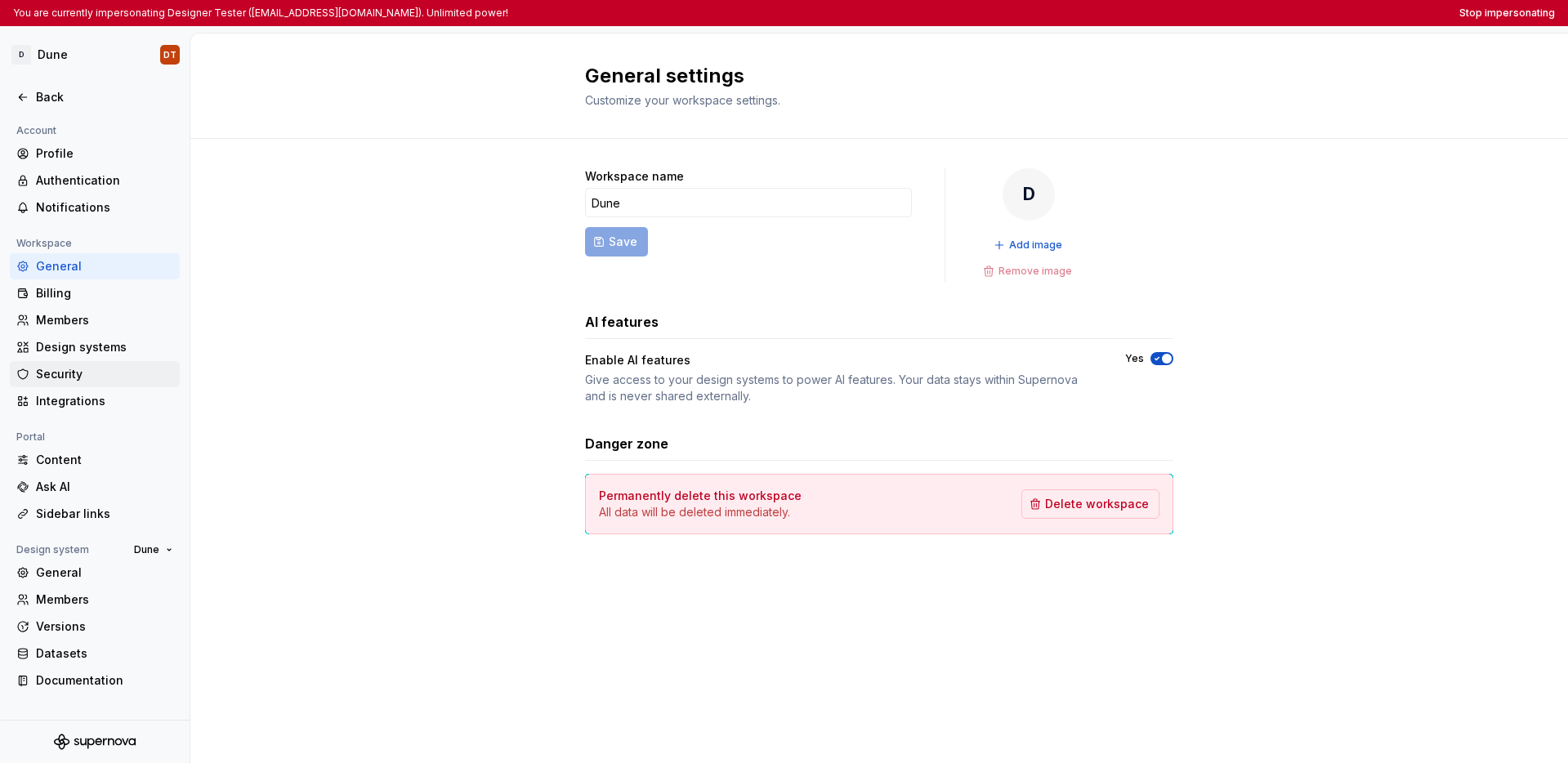
click at [85, 371] on div "Security" at bounding box center [104, 373] width 137 height 16
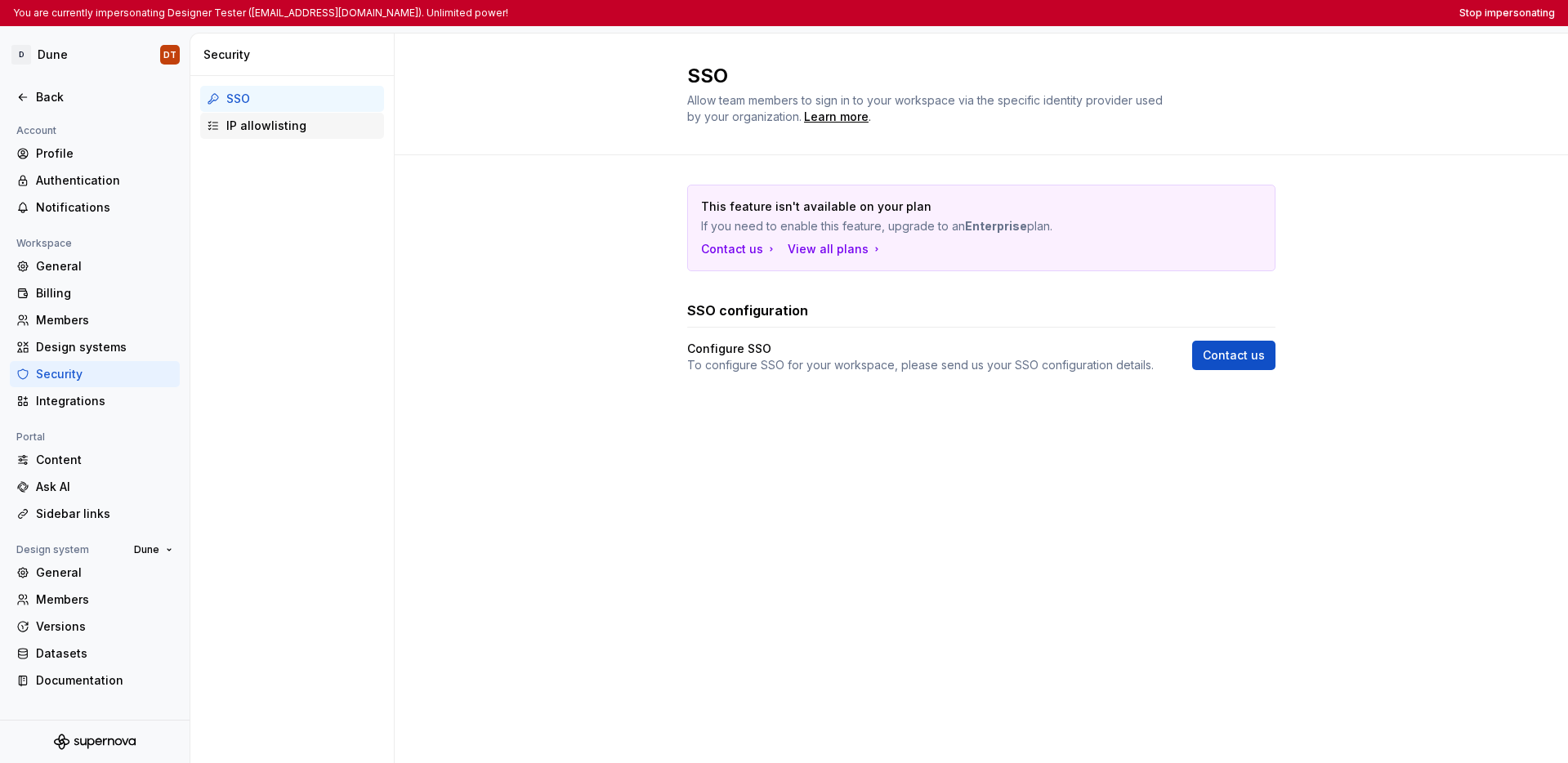
click at [268, 119] on div "IP allowlisting" at bounding box center [302, 125] width 151 height 16
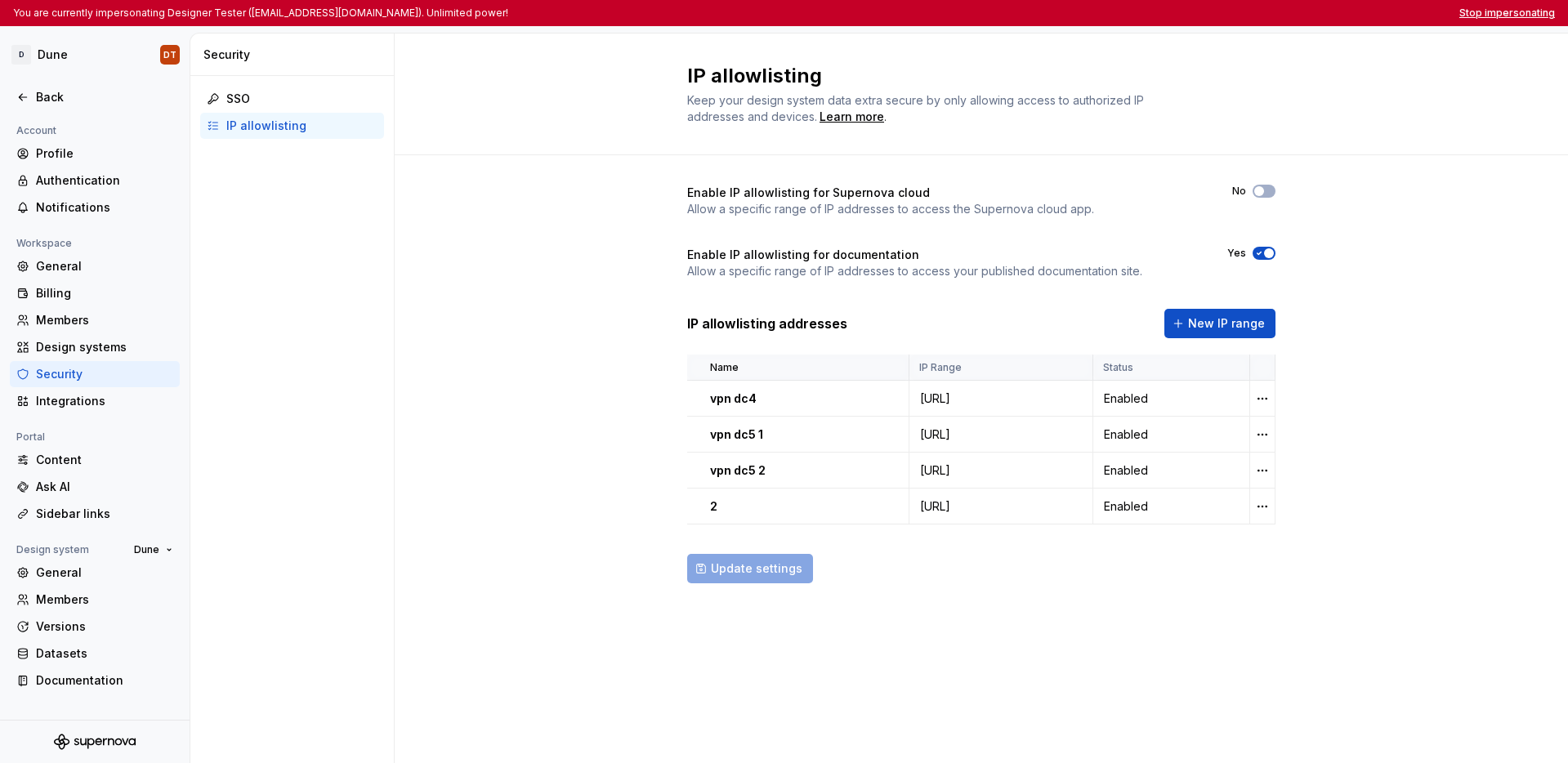
click at [947, 11] on button "Stop impersonating" at bounding box center [1508, 13] width 96 height 13
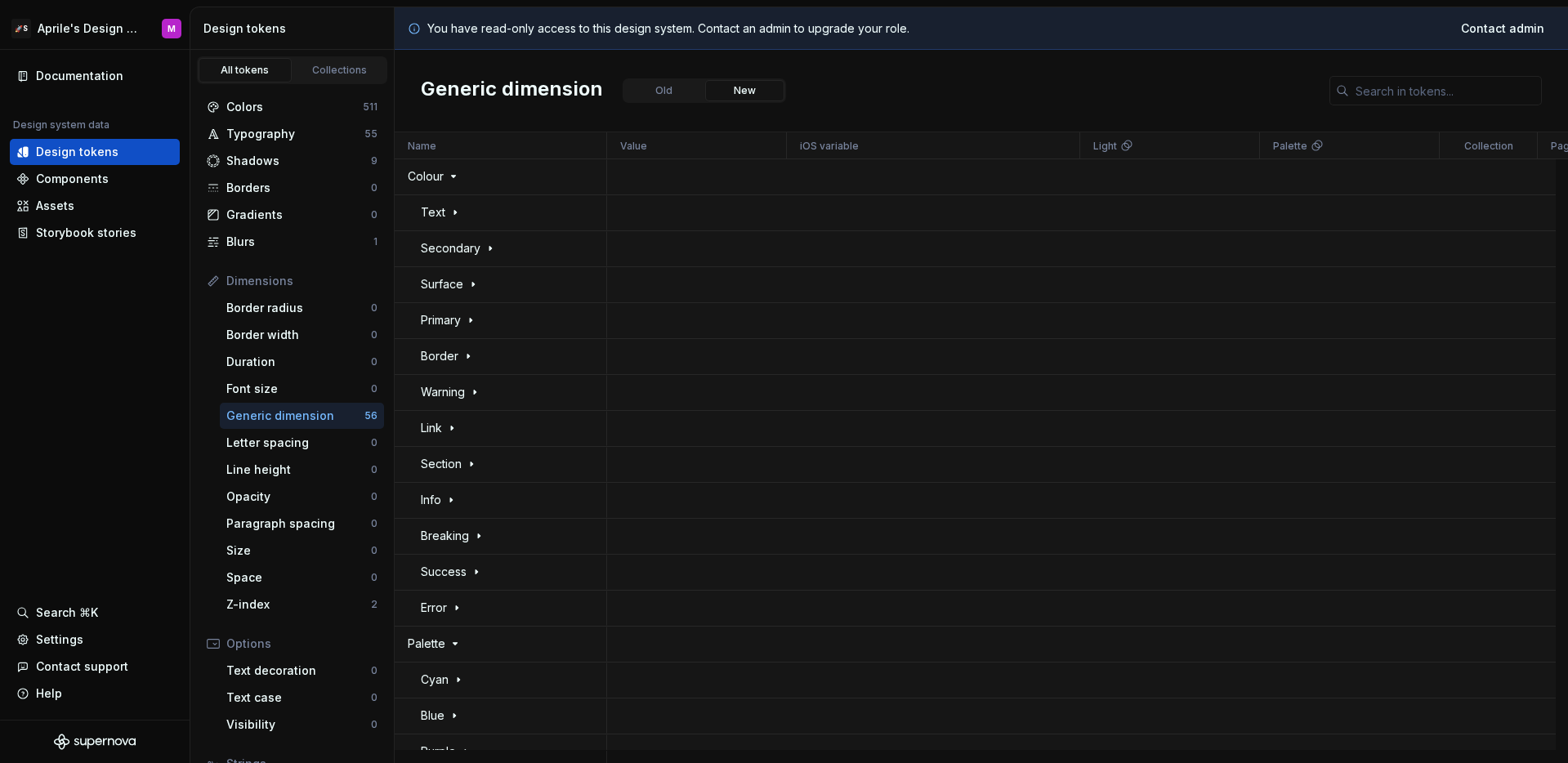
click at [879, 86] on div "Generic dimension Old New" at bounding box center [981, 91] width 1174 height 82
click at [67, 30] on html "🚀S Aprile's Design System M Documentation Design system data Design tokens Comp…" at bounding box center [784, 381] width 1568 height 763
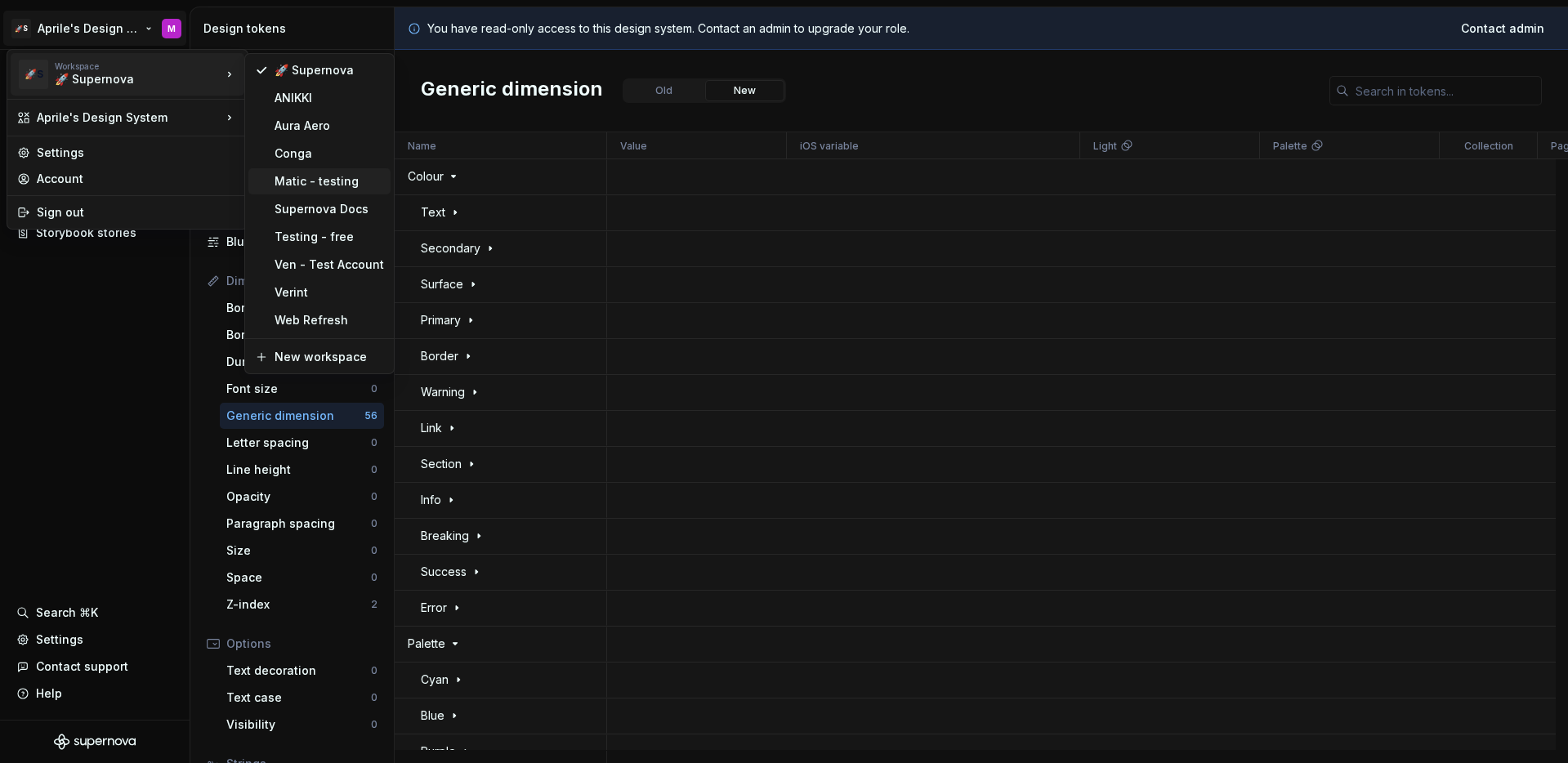
click at [276, 180] on div "Matic - testing" at bounding box center [329, 181] width 109 height 16
